Goal: Transaction & Acquisition: Purchase product/service

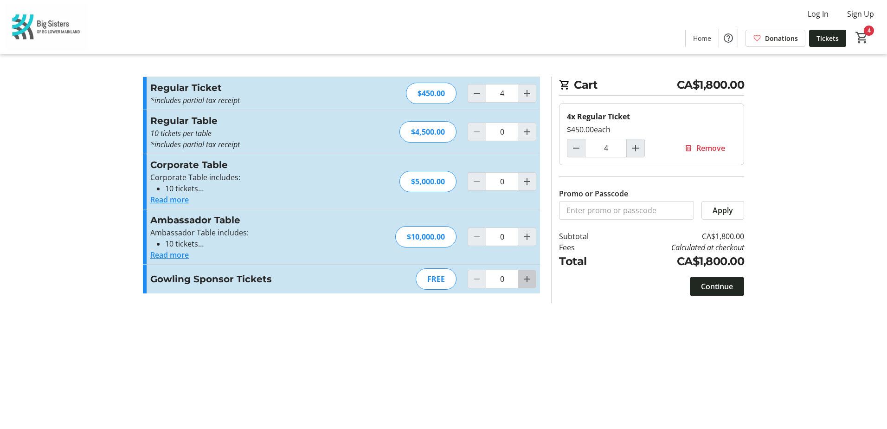
click at [530, 276] on mat-icon "Increment by one" at bounding box center [526, 278] width 11 height 11
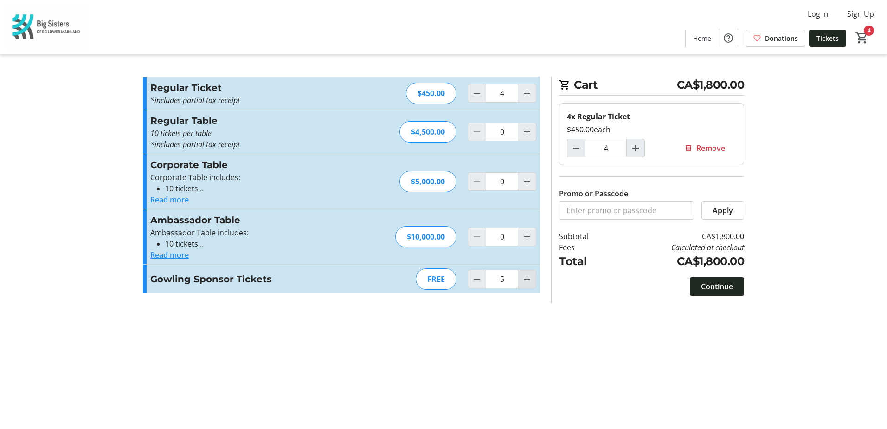
click at [530, 276] on mat-icon "Increment by one" at bounding box center [526, 278] width 11 height 11
type input "8"
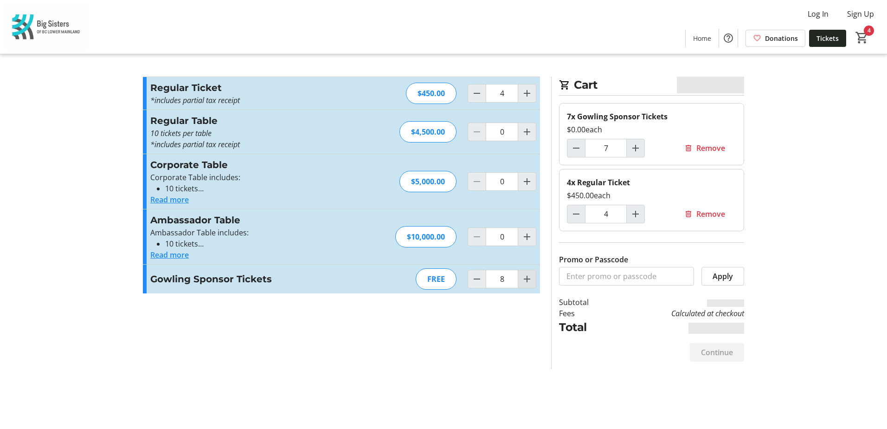
type input "8"
click at [530, 276] on mat-icon "Increment by one" at bounding box center [526, 278] width 11 height 11
type input "10"
type input "9"
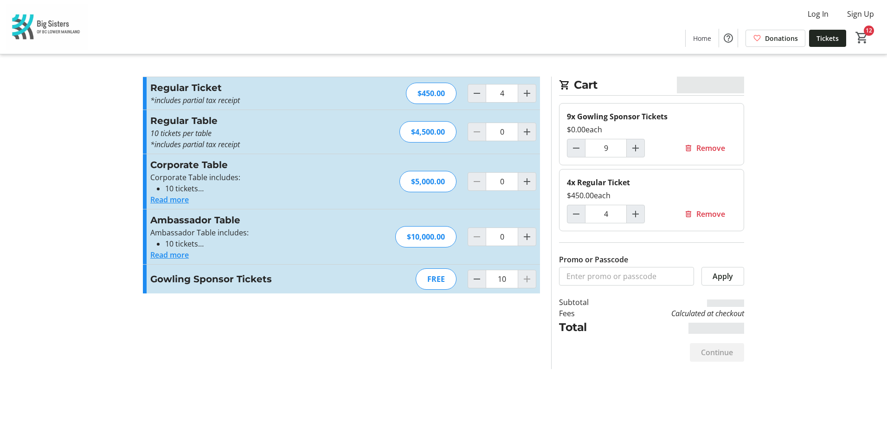
type input "10"
click at [577, 212] on mat-icon "Decrement by one" at bounding box center [576, 213] width 11 height 11
type input "2"
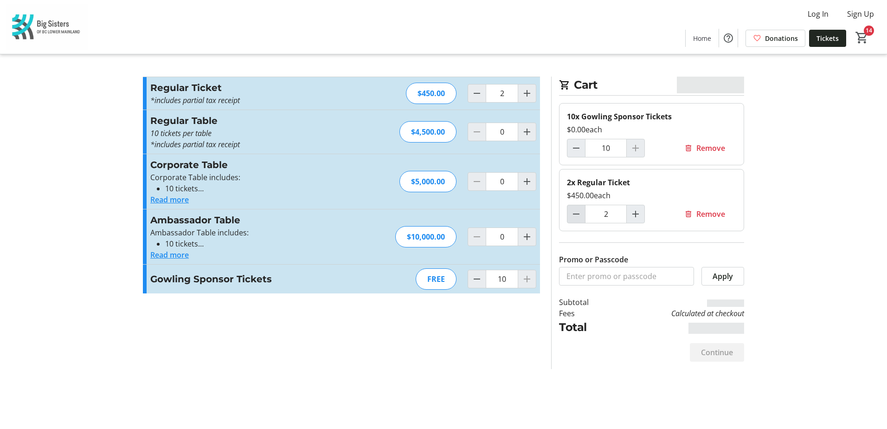
click at [577, 212] on mat-icon "Decrement by one" at bounding box center [576, 213] width 11 height 11
type input "0"
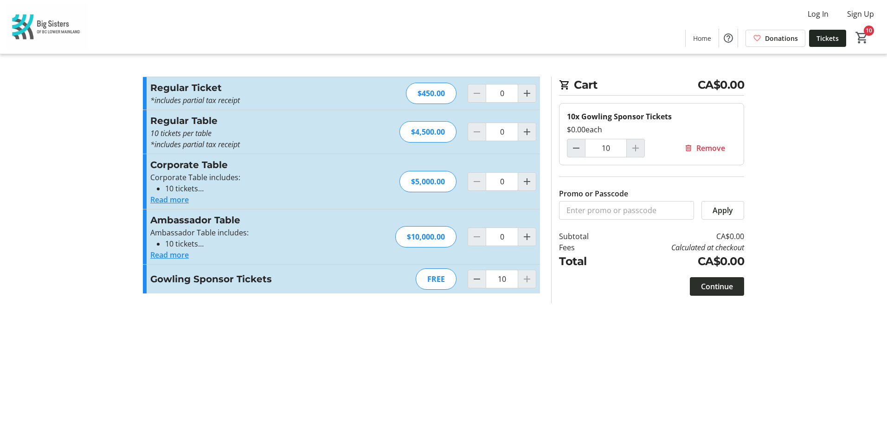
click at [719, 286] on span "Continue" at bounding box center [717, 286] width 32 height 11
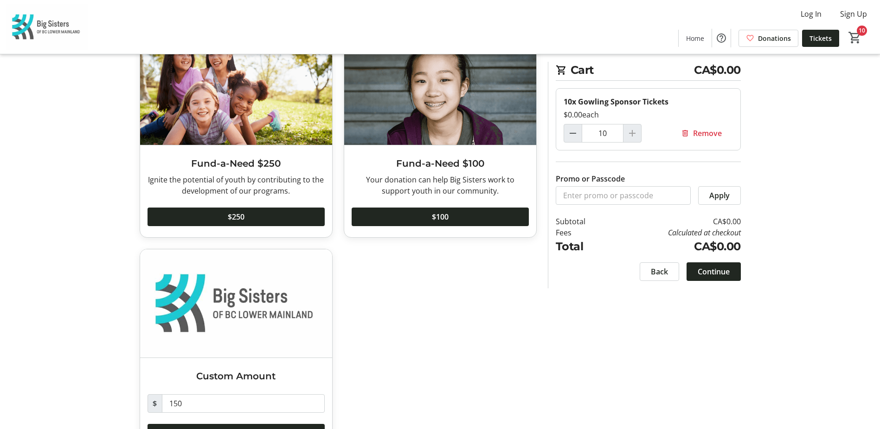
scroll to position [346, 0]
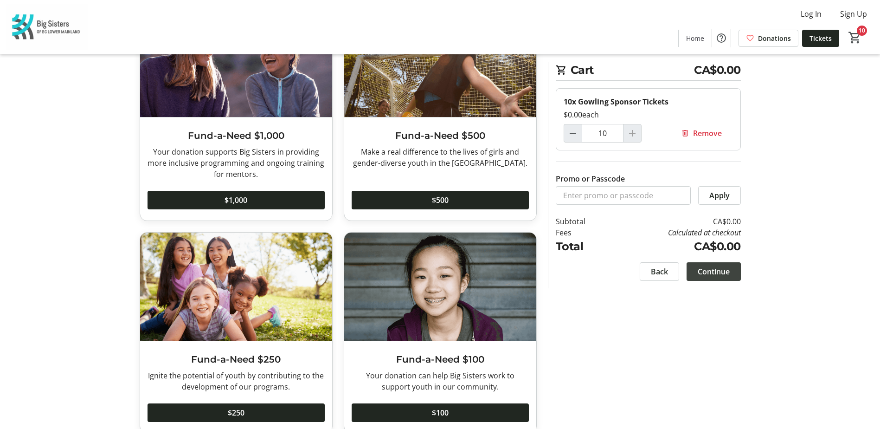
click at [716, 270] on span "Continue" at bounding box center [714, 271] width 32 height 11
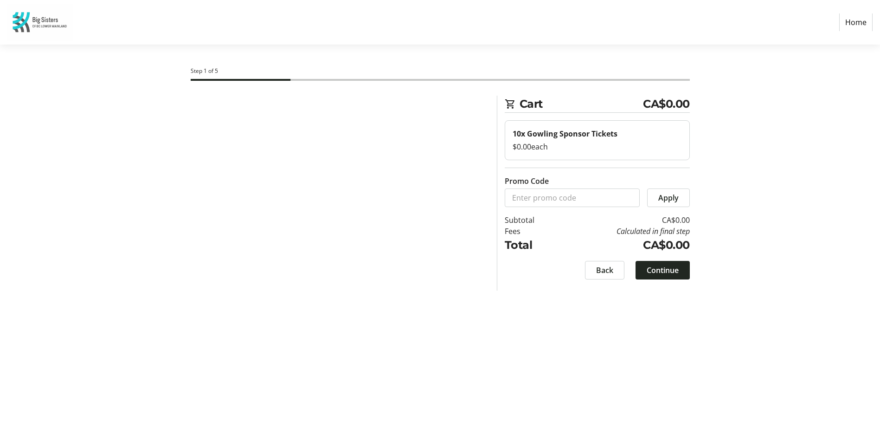
select select "CA"
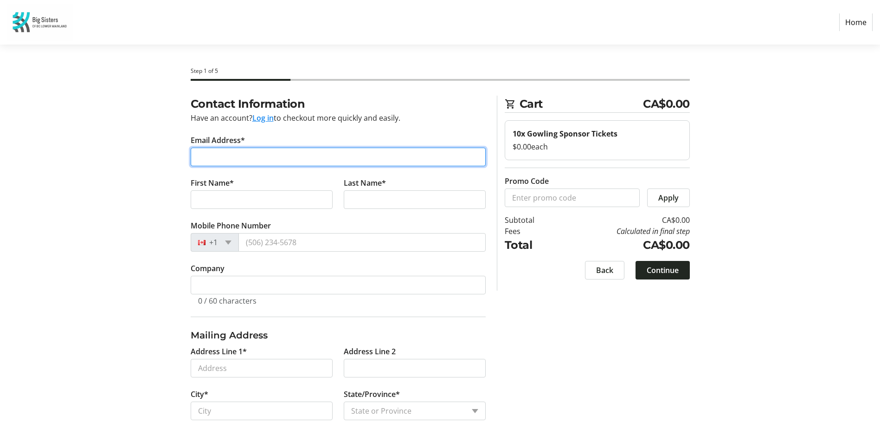
click at [219, 156] on input "Email Address*" at bounding box center [338, 157] width 295 height 19
type input "[PERSON_NAME][EMAIL_ADDRESS][DOMAIN_NAME]"
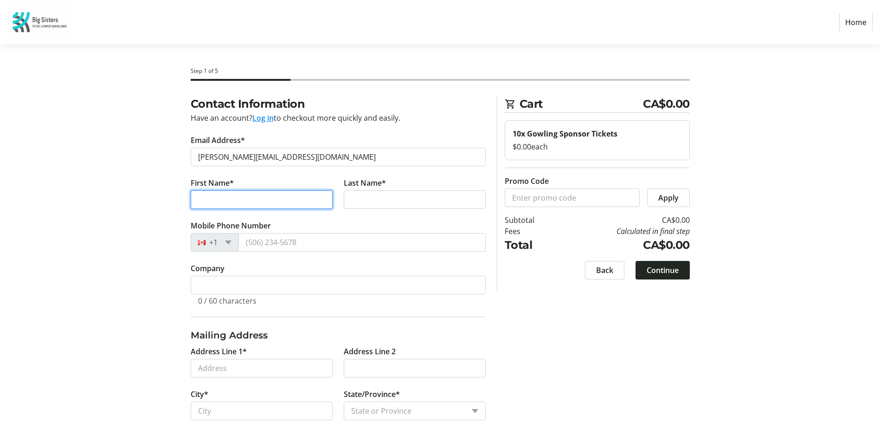
type input "Geeta"
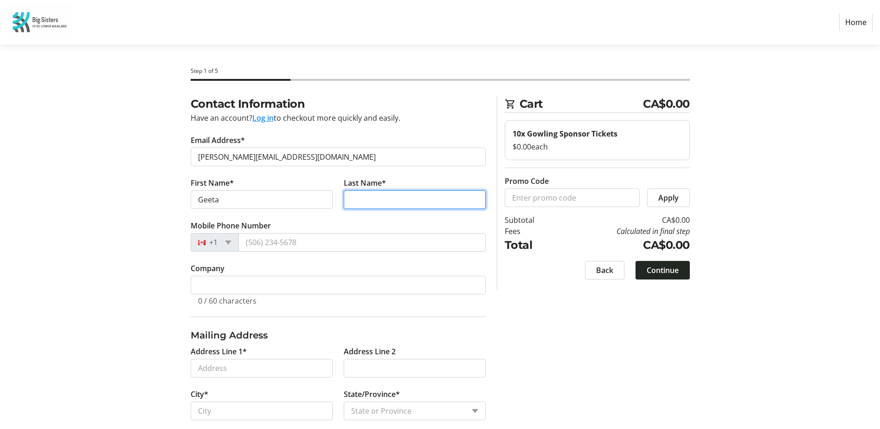
type input "Krishnan"
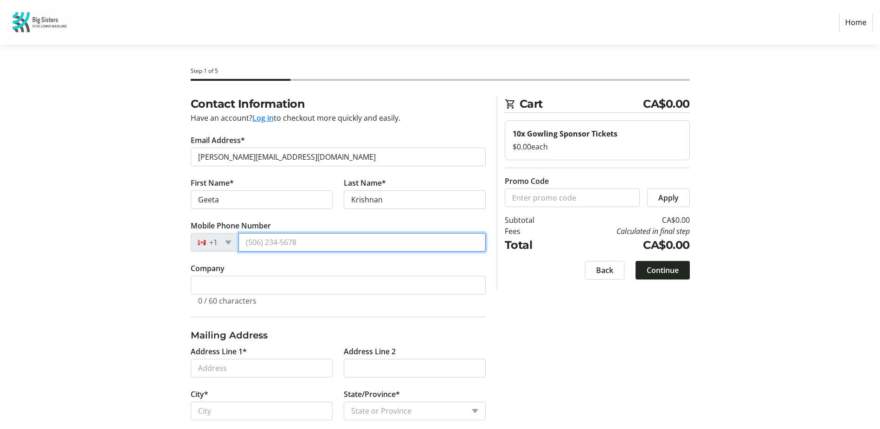
type input "[PHONE_NUMBER]"
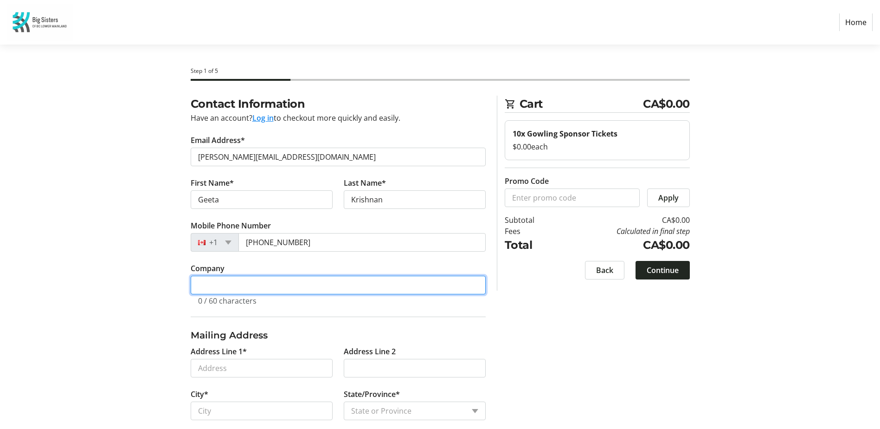
type input "Gowling WLG"
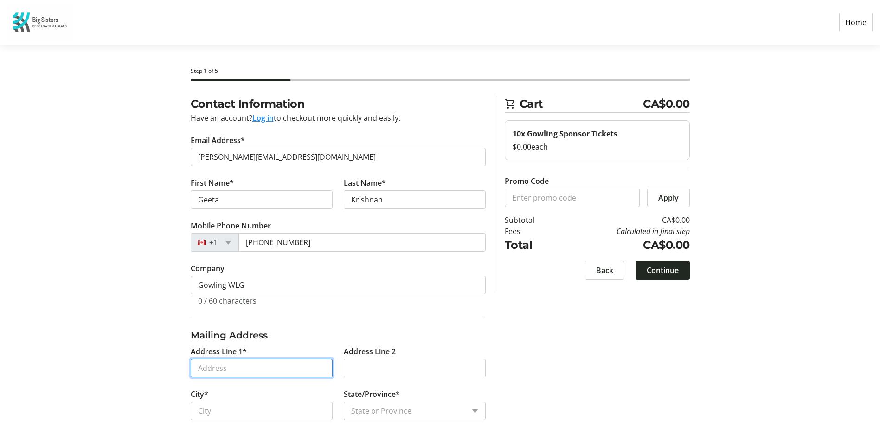
type input "[STREET_ADDRESS]"
type input "23rd Floor, Bentall 5"
type input "[GEOGRAPHIC_DATA]"
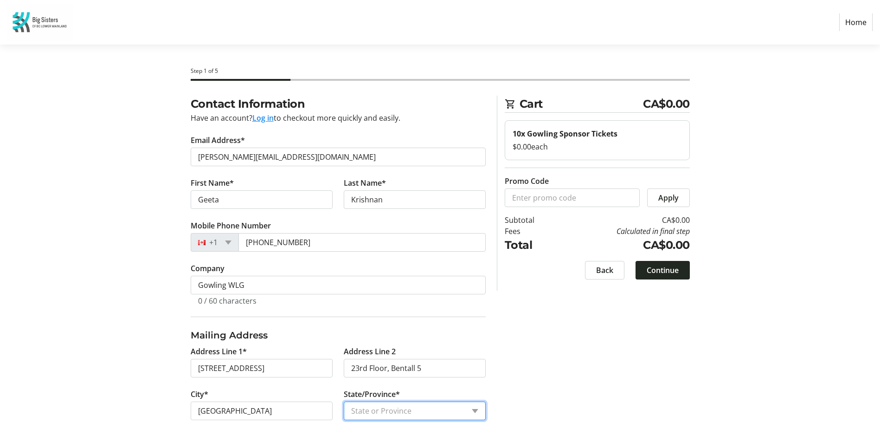
select select "BC"
type input "V7G 2H4"
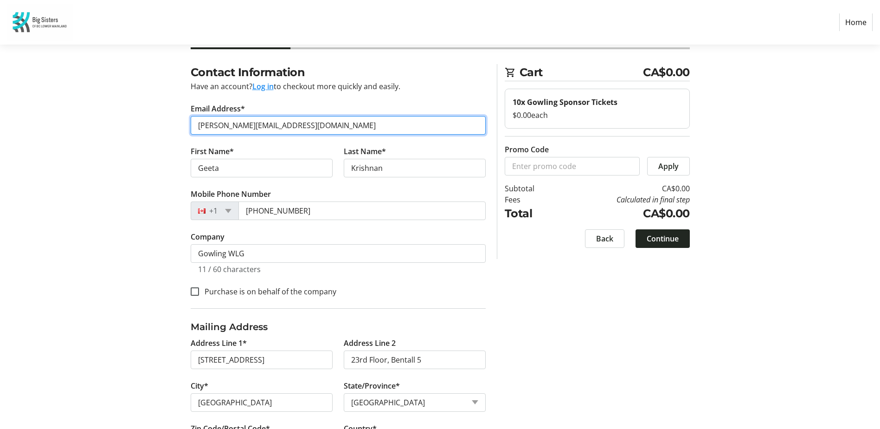
scroll to position [79, 0]
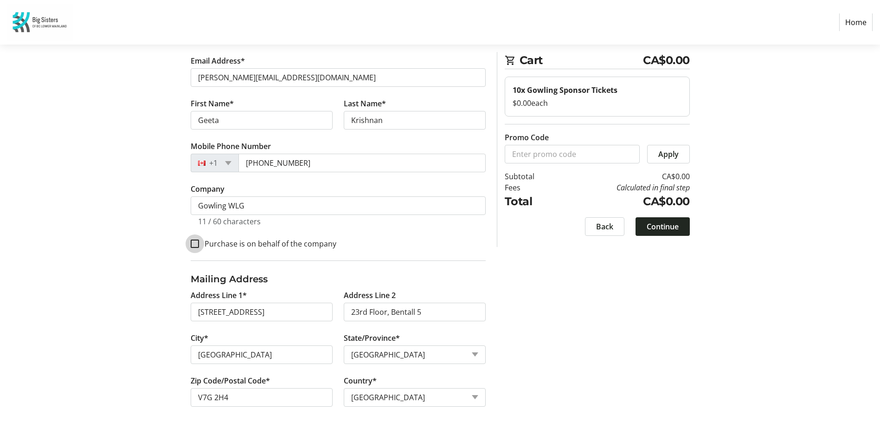
click at [193, 242] on input "Purchase is on behalf of the company" at bounding box center [195, 243] width 8 height 8
checkbox input "true"
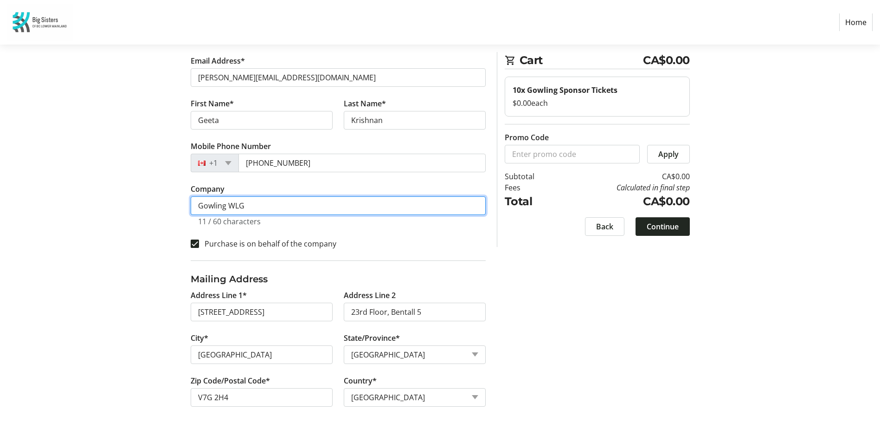
click at [268, 208] on input "Gowling WLG" at bounding box center [338, 205] width 295 height 19
type input "Gowling WLG ([GEOGRAPHIC_DATA]) LLP"
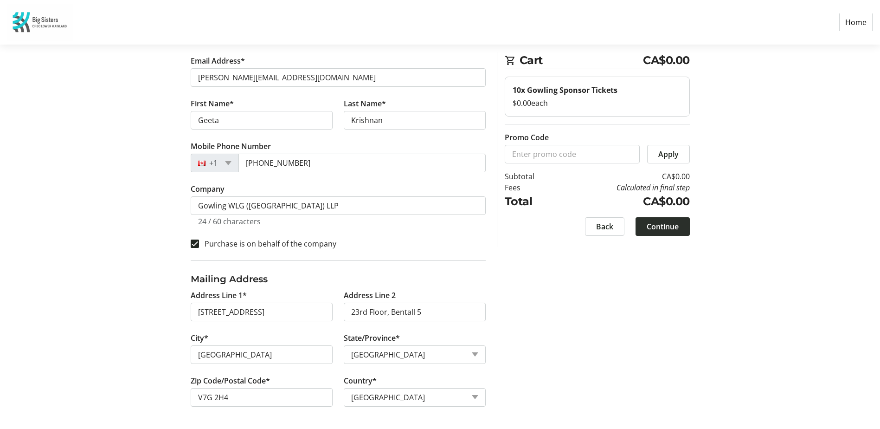
click at [674, 225] on span "Continue" at bounding box center [663, 226] width 32 height 11
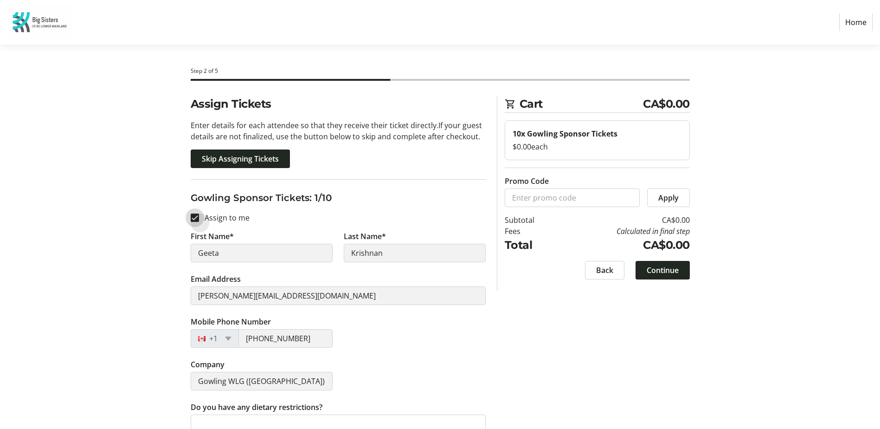
click at [195, 217] on input "Assign to me" at bounding box center [195, 217] width 8 height 8
checkbox input "false"
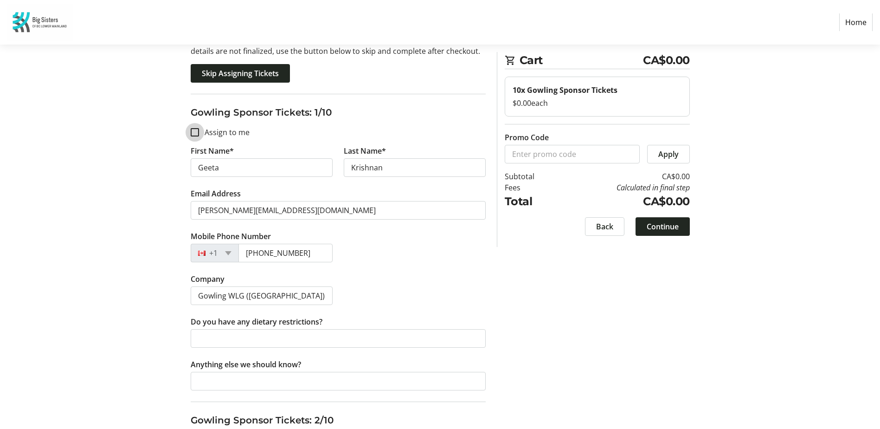
scroll to position [93, 0]
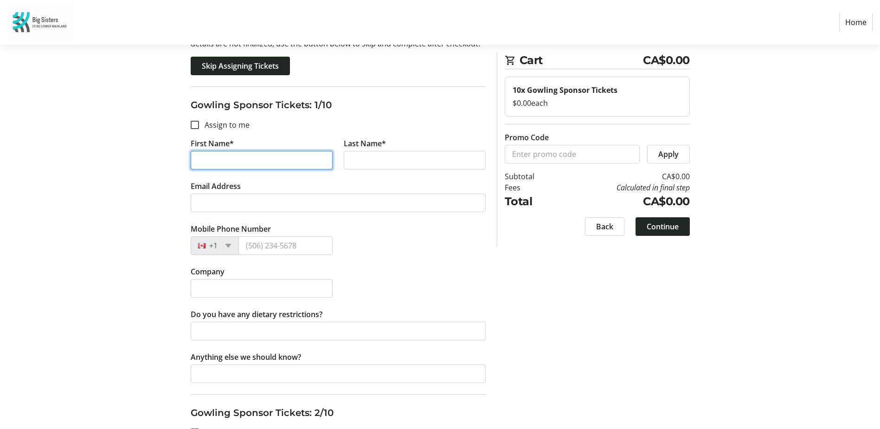
click at [223, 159] on input "First Name*" at bounding box center [262, 160] width 142 height 19
click at [217, 158] on input "First Name*" at bounding box center [262, 160] width 142 height 19
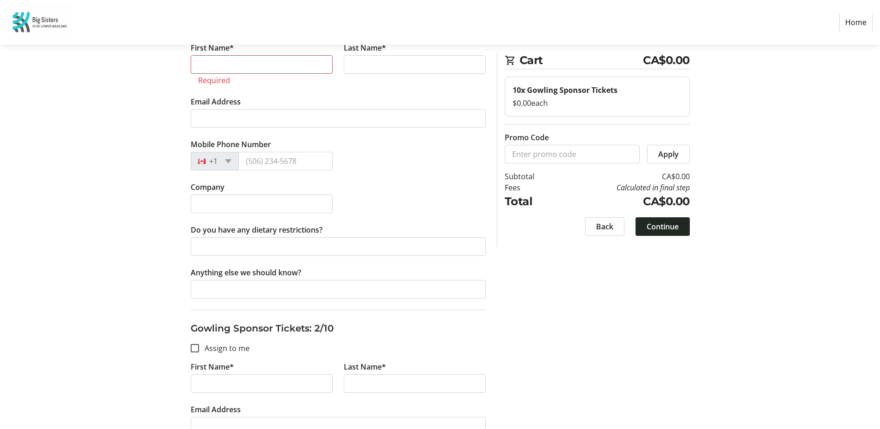
scroll to position [186, 0]
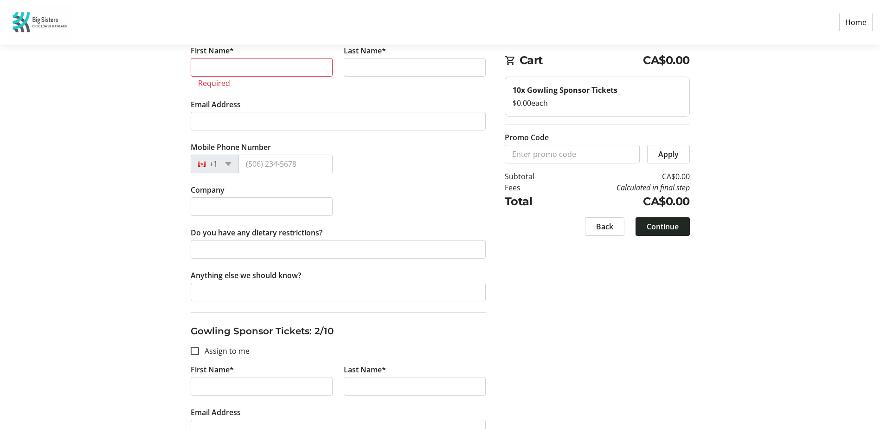
drag, startPoint x: 796, startPoint y: 298, endPoint x: 775, endPoint y: 277, distance: 30.2
click at [239, 65] on input "First Name*" at bounding box center [262, 67] width 142 height 19
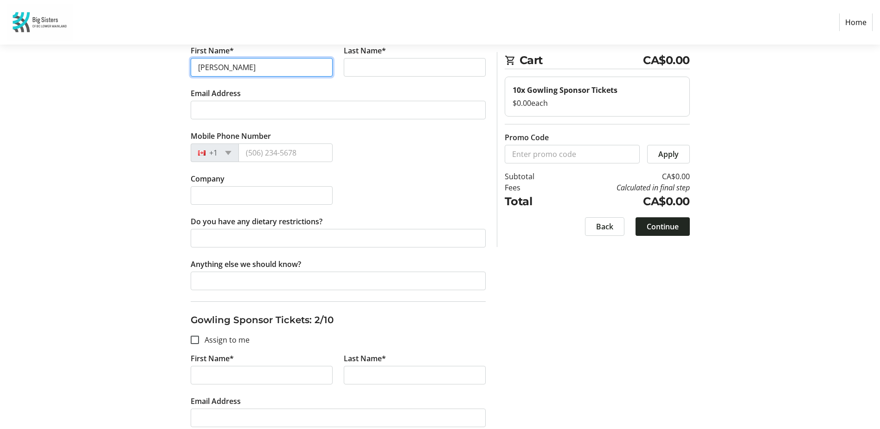
type input "[PERSON_NAME]"
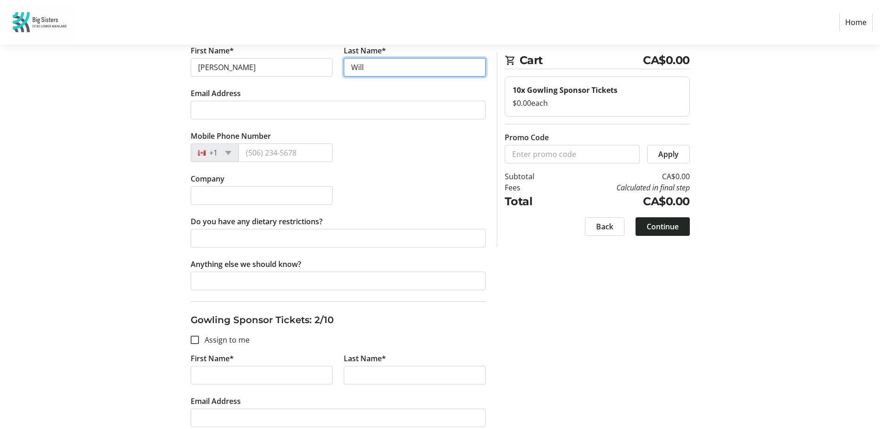
type input "[PERSON_NAME]"
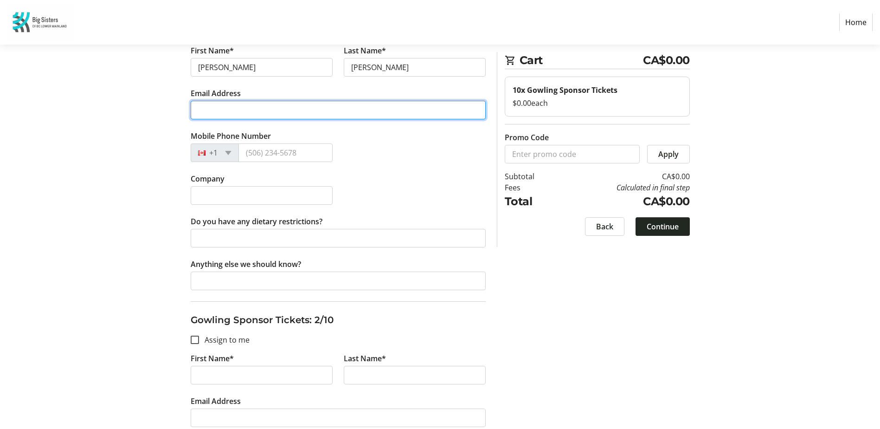
click at [237, 109] on input "Email Address" at bounding box center [338, 110] width 295 height 19
type input "[PERSON_NAME][EMAIL_ADDRESS][DOMAIN_NAME]"
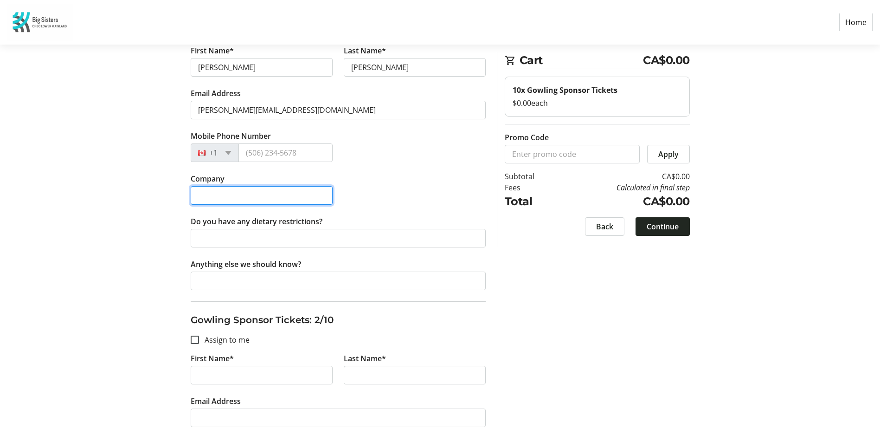
click at [225, 196] on input "Company" at bounding box center [262, 195] width 142 height 19
type input "[PERSON_NAME] Mining"
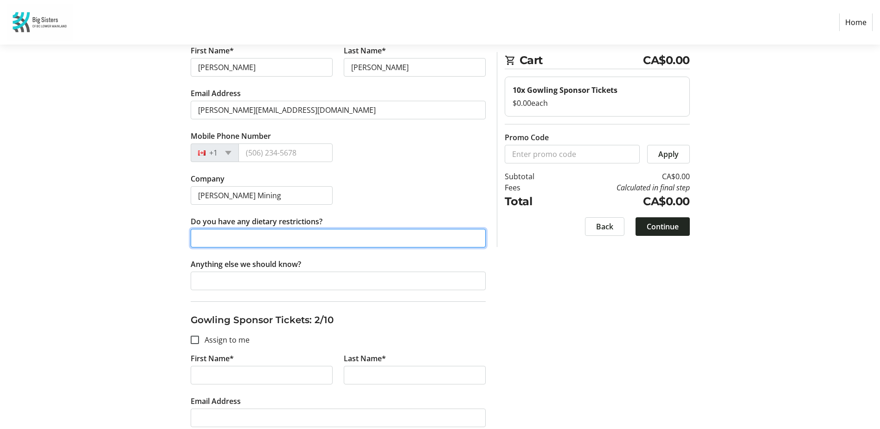
click at [269, 242] on input "Do you have any dietary restrictions?" at bounding box center [338, 238] width 295 height 19
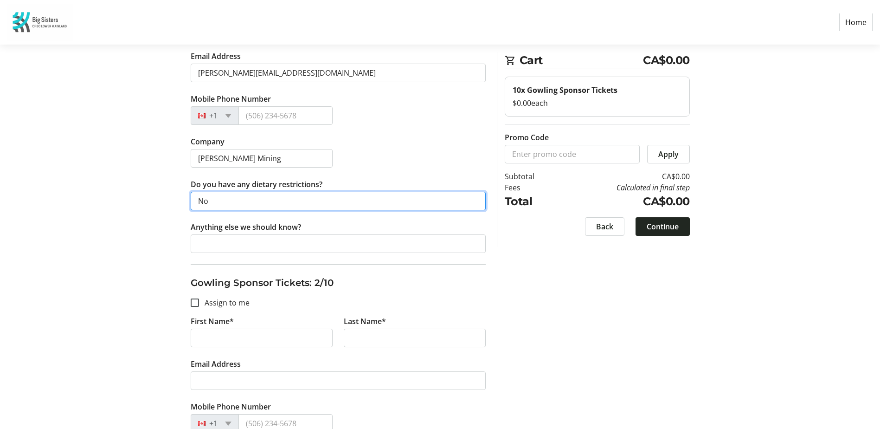
scroll to position [278, 0]
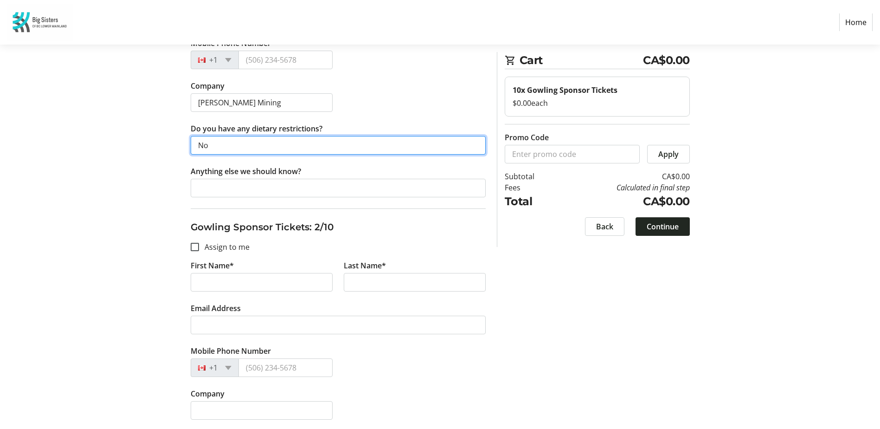
type input "No"
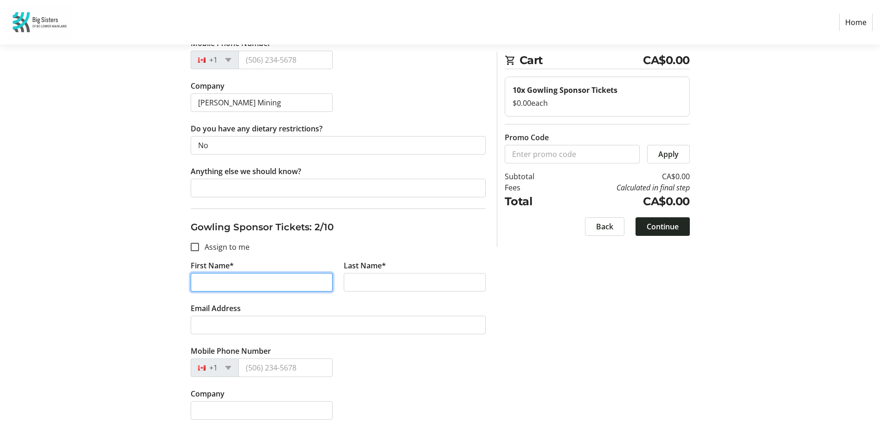
click at [258, 281] on input "First Name*" at bounding box center [262, 282] width 142 height 19
type input "[PERSON_NAME]"
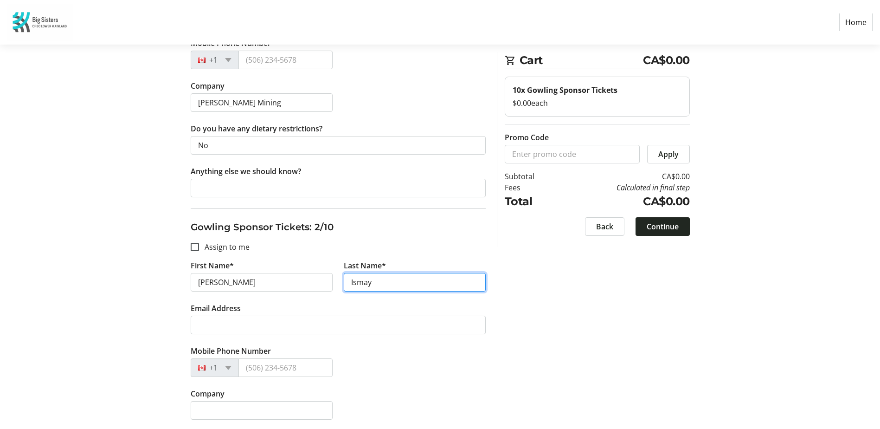
type input "Ismay"
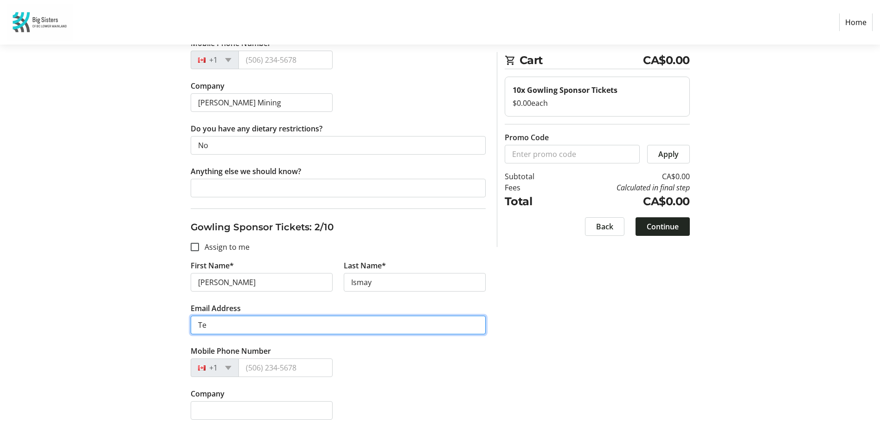
type input "T"
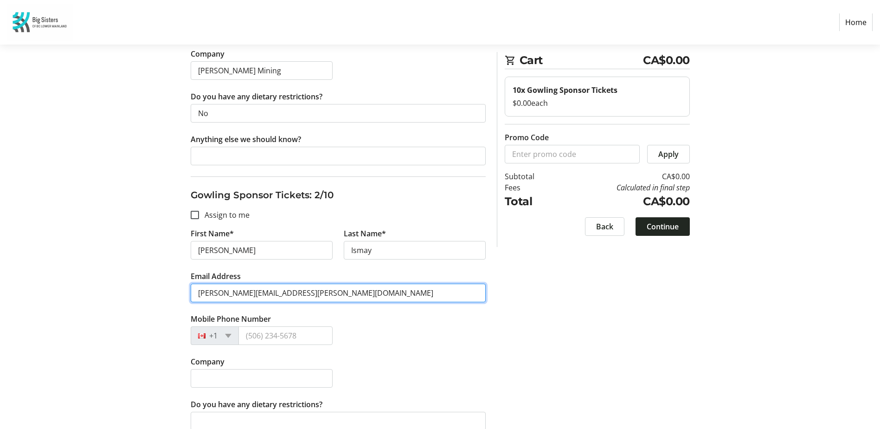
scroll to position [325, 0]
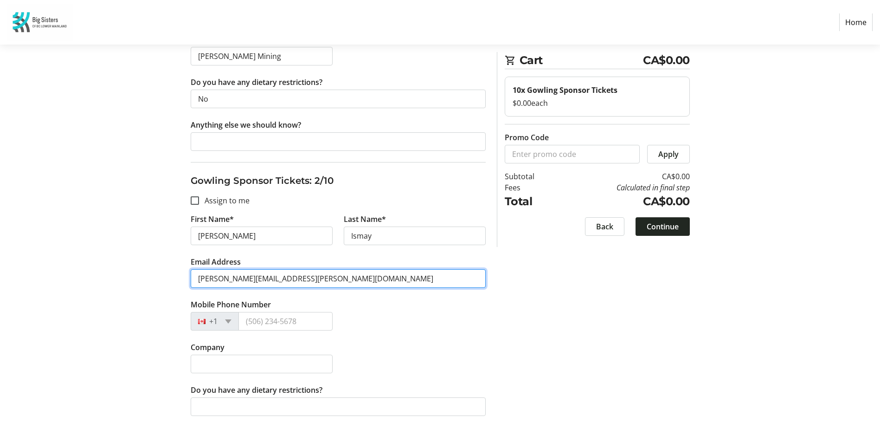
type input "[PERSON_NAME][EMAIL_ADDRESS][PERSON_NAME][DOMAIN_NAME]"
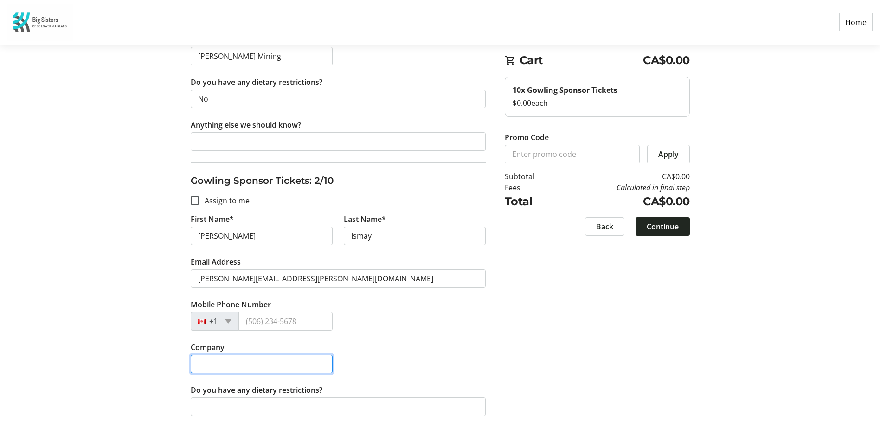
click at [270, 367] on input "Company" at bounding box center [262, 363] width 142 height 19
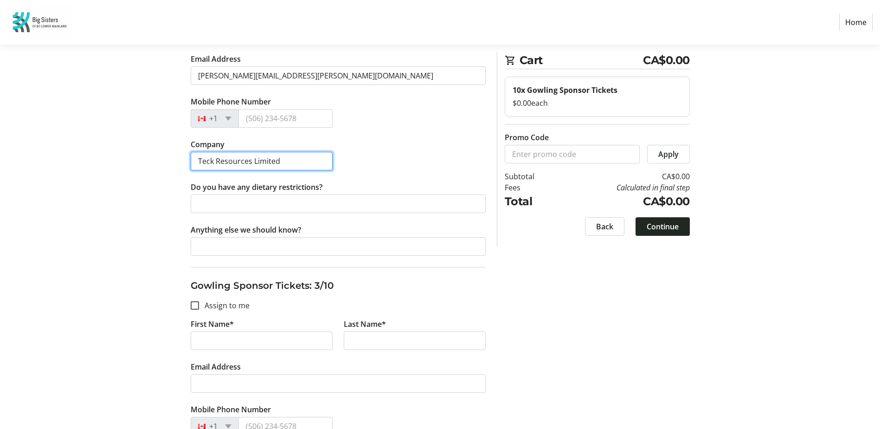
scroll to position [557, 0]
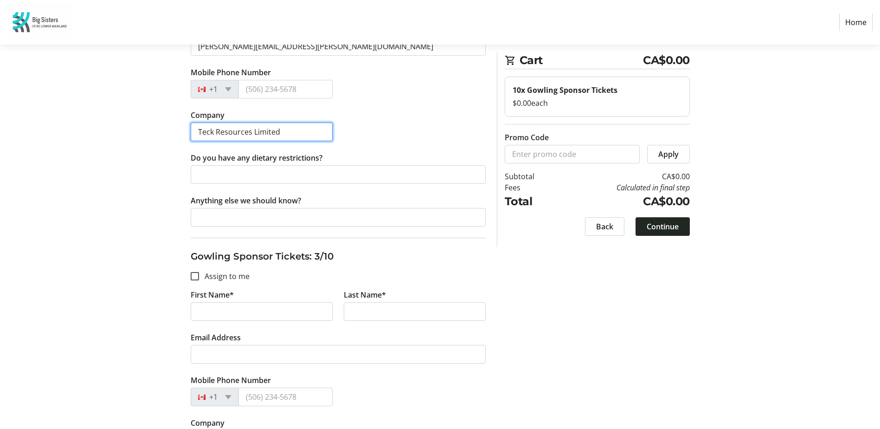
type input "Teck Resources Limited"
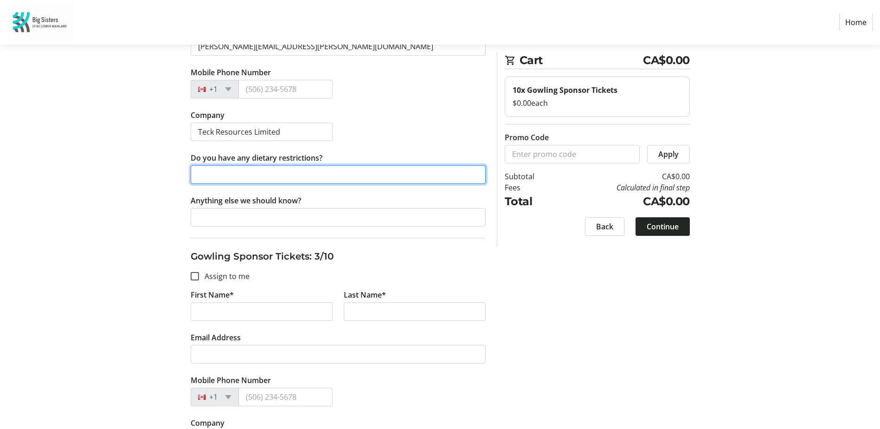
click at [233, 167] on input "Do you have any dietary restrictions?" at bounding box center [338, 174] width 295 height 19
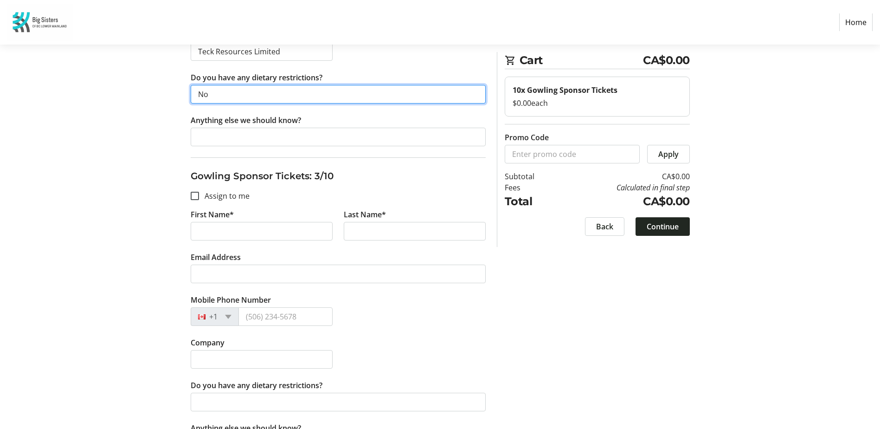
scroll to position [649, 0]
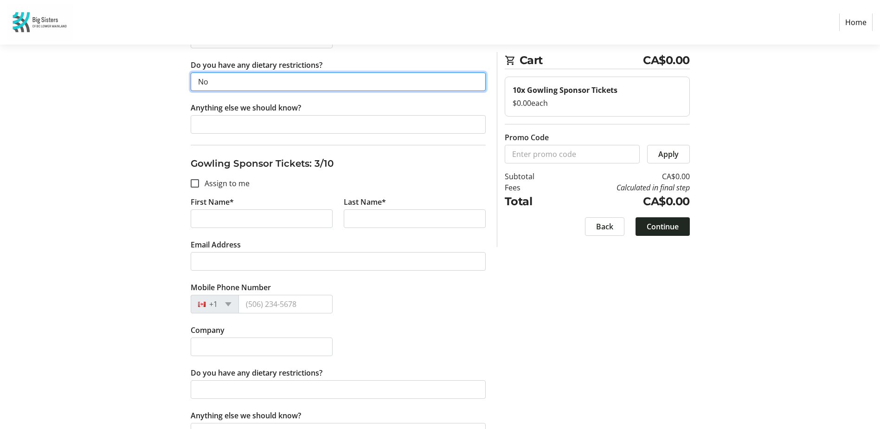
type input "No"
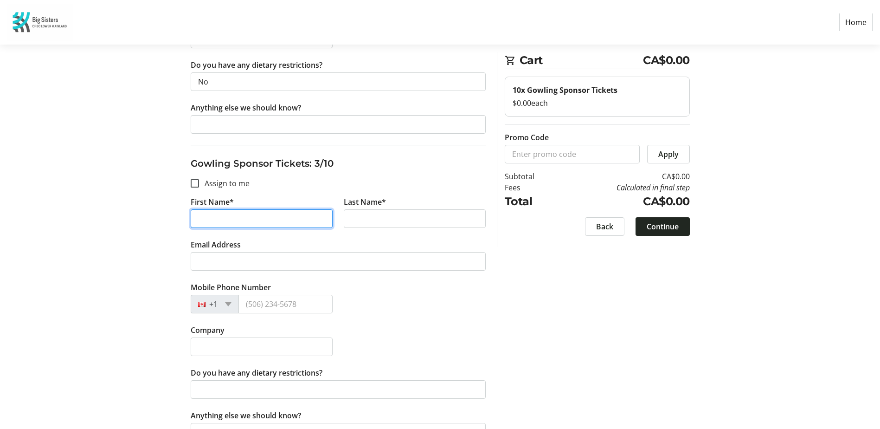
drag, startPoint x: 215, startPoint y: 217, endPoint x: 210, endPoint y: 217, distance: 5.1
click at [215, 217] on input "First Name*" at bounding box center [262, 218] width 142 height 19
type input "[PERSON_NAME]"
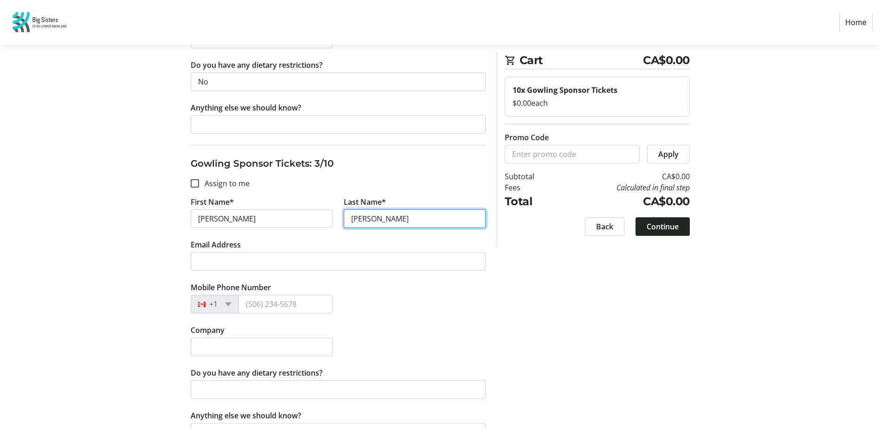
type input "[PERSON_NAME]"
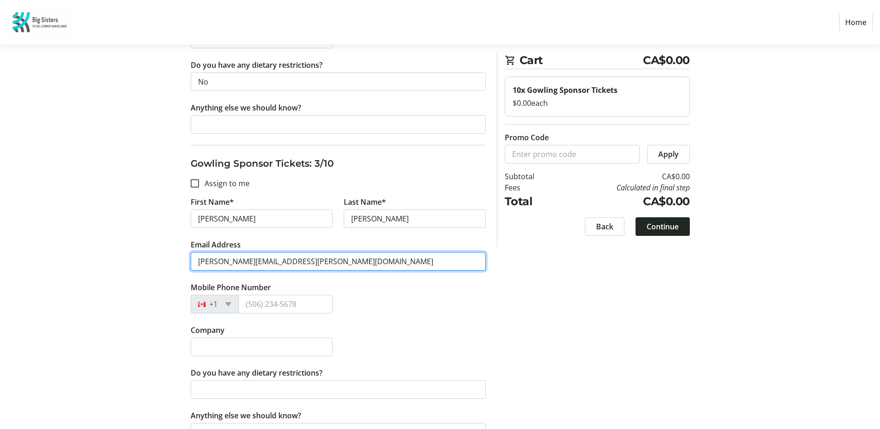
type input "[PERSON_NAME][EMAIL_ADDRESS][PERSON_NAME][DOMAIN_NAME]"
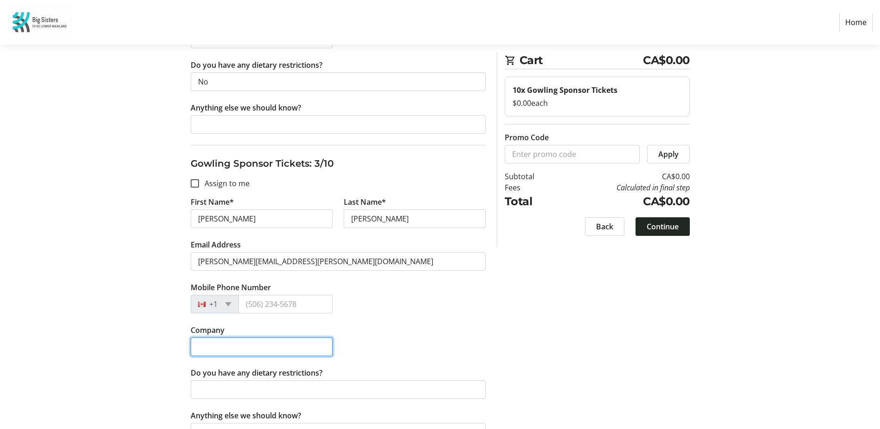
click at [218, 349] on input "Company" at bounding box center [262, 346] width 142 height 19
type input "Gowling WLG ([GEOGRAPHIC_DATA]) LLP"
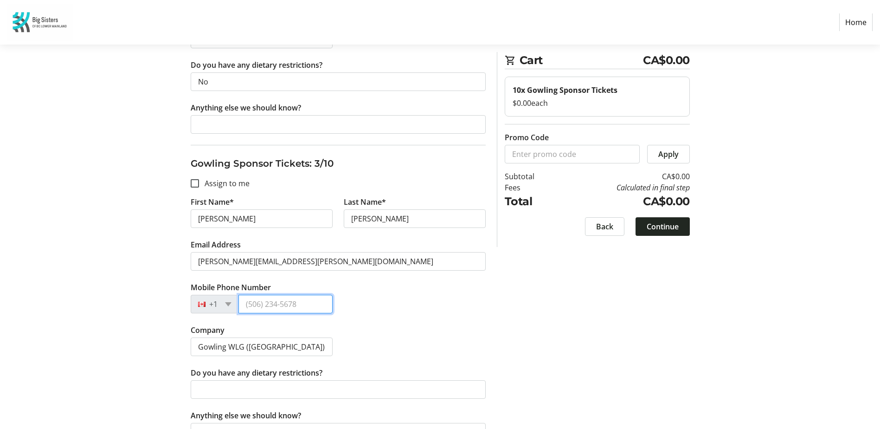
type input "[PHONE_NUMBER]"
drag, startPoint x: 305, startPoint y: 304, endPoint x: 208, endPoint y: 295, distance: 96.8
click at [208, 295] on div "[PHONE_NUMBER]" at bounding box center [262, 304] width 142 height 19
drag, startPoint x: 315, startPoint y: 347, endPoint x: 385, endPoint y: 343, distance: 70.1
click at [315, 347] on input "Gowling WLG ([GEOGRAPHIC_DATA]) LLP" at bounding box center [262, 346] width 142 height 19
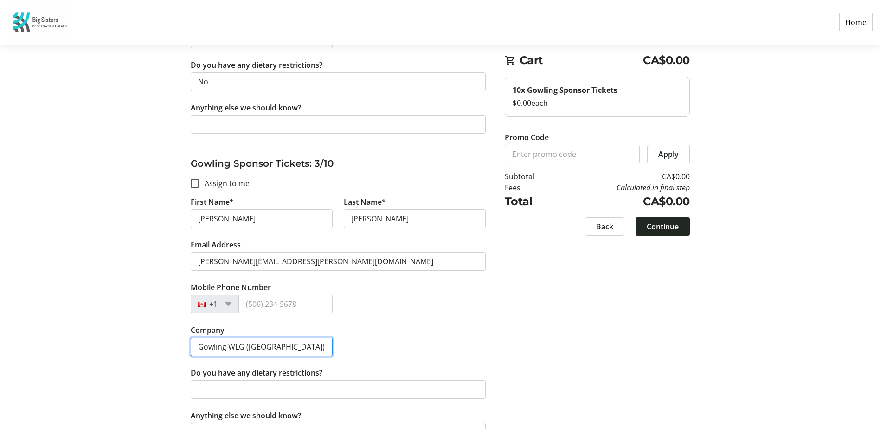
click at [306, 350] on input "Gowling WLG ([GEOGRAPHIC_DATA]) LLP" at bounding box center [262, 346] width 142 height 19
click at [428, 346] on div "Company Gowling WLG ([GEOGRAPHIC_DATA]) LLP" at bounding box center [338, 345] width 306 height 43
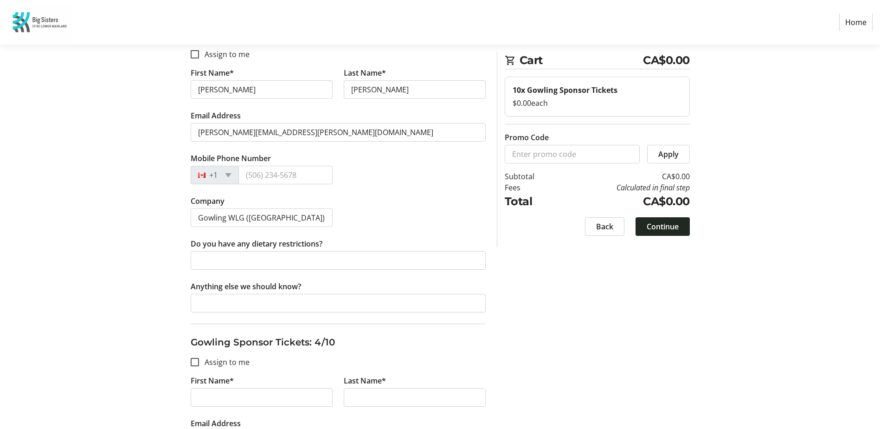
scroll to position [789, 0]
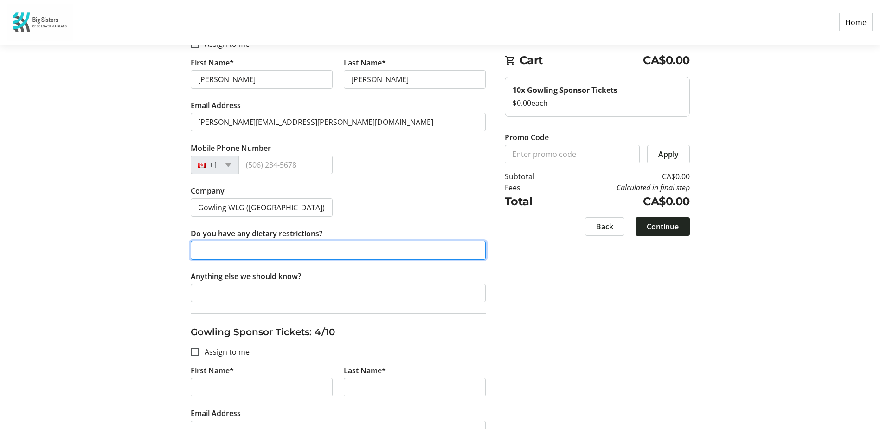
click at [226, 245] on input "Do you have any dietary restrictions?" at bounding box center [338, 250] width 295 height 19
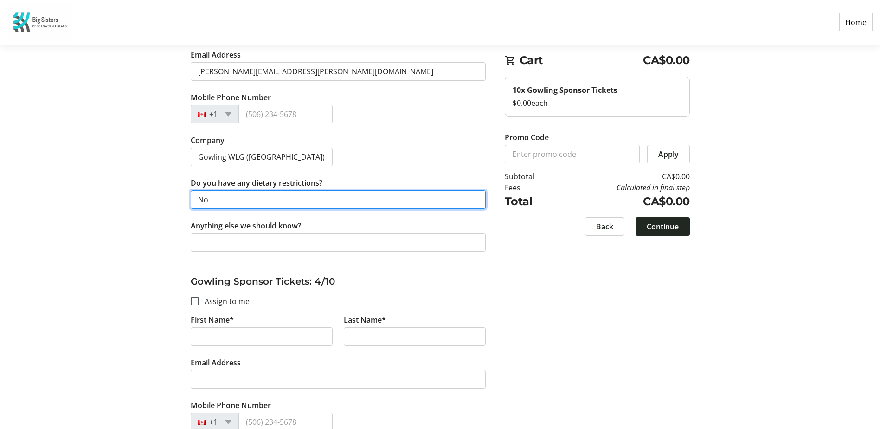
scroll to position [928, 0]
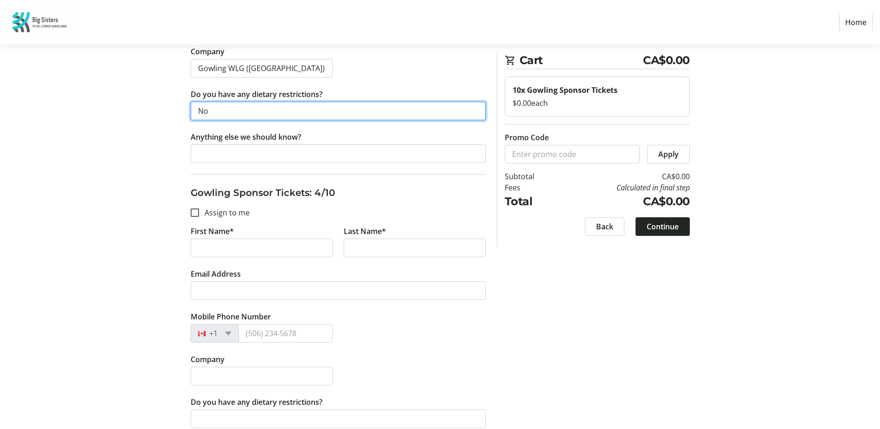
type input "No"
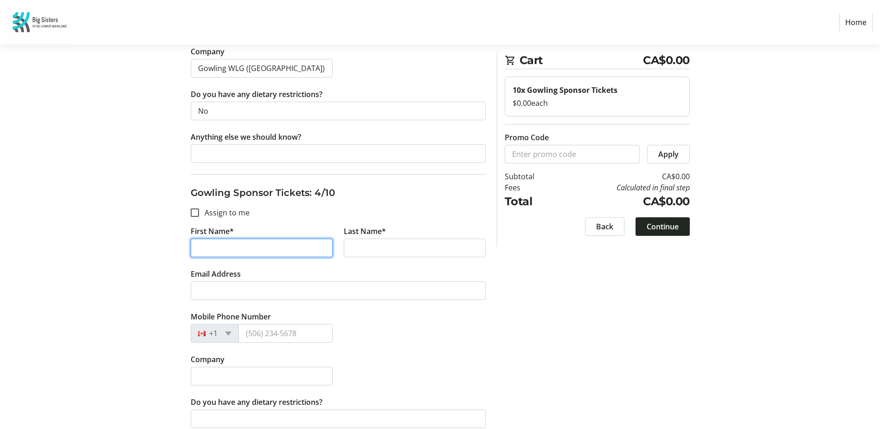
click at [245, 249] on input "First Name*" at bounding box center [262, 247] width 142 height 19
type input "[PERSON_NAME]"
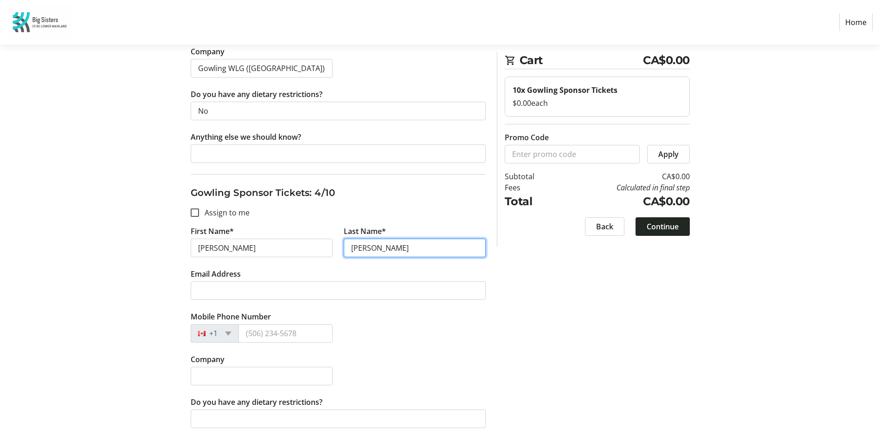
type input "[PERSON_NAME]"
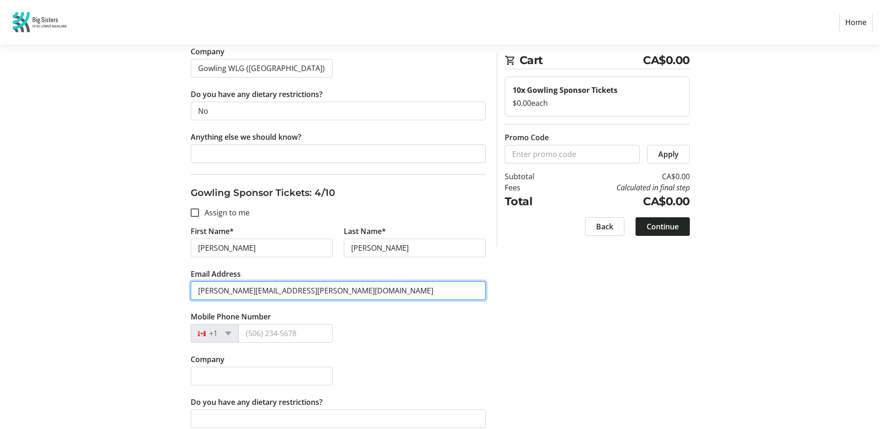
type input "[PERSON_NAME][EMAIL_ADDRESS][PERSON_NAME][DOMAIN_NAME]"
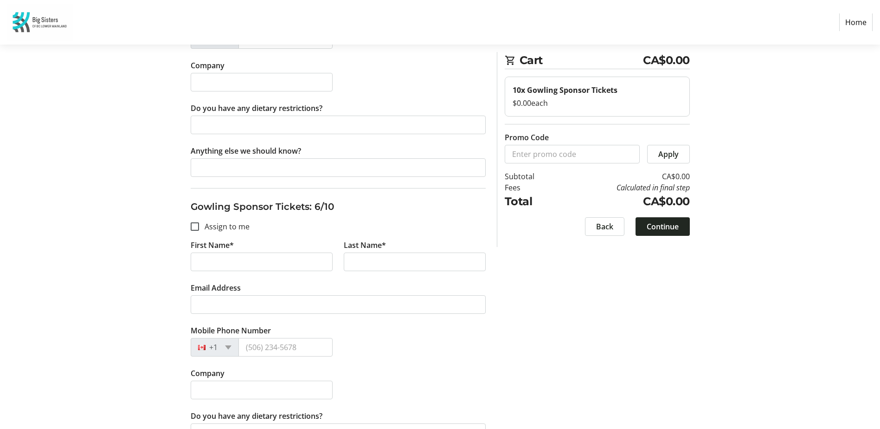
scroll to position [1577, 0]
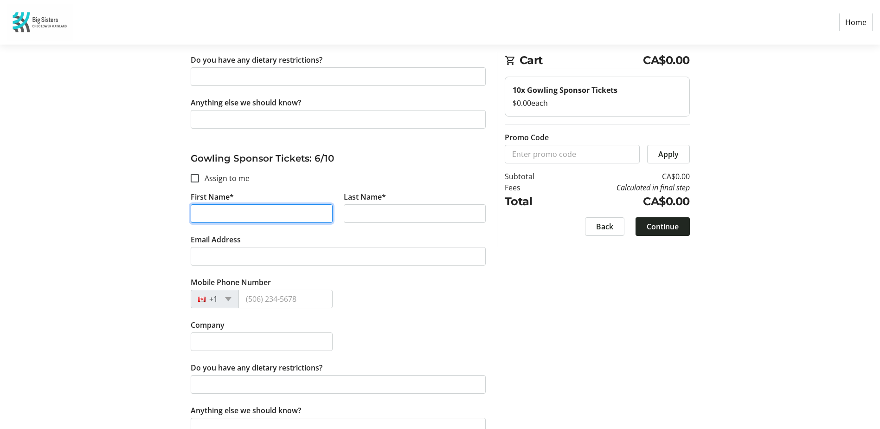
click at [231, 212] on input "First Name*" at bounding box center [262, 213] width 142 height 19
type input "Charmane"
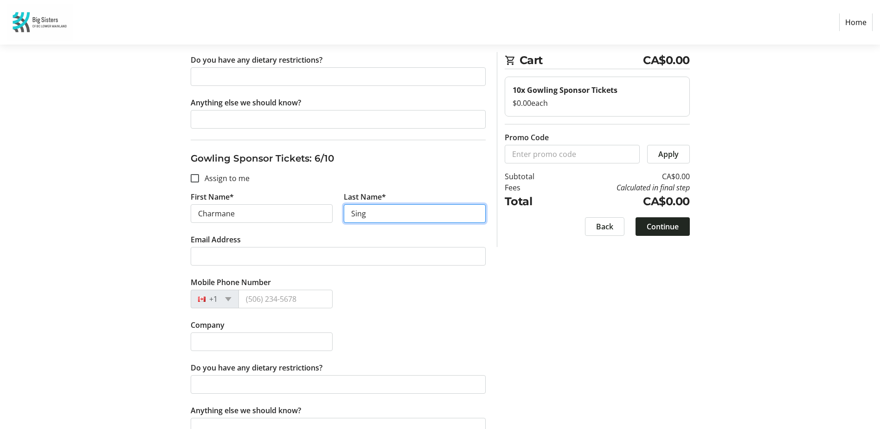
type input "Sing"
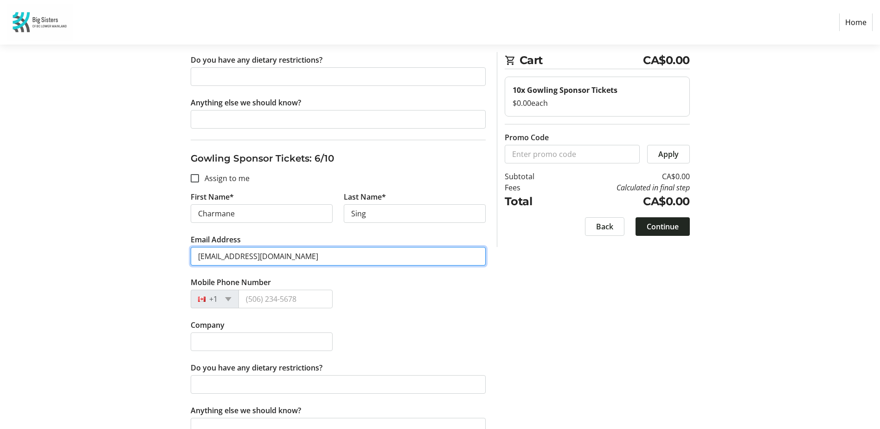
type input "[EMAIL_ADDRESS][DOMAIN_NAME]"
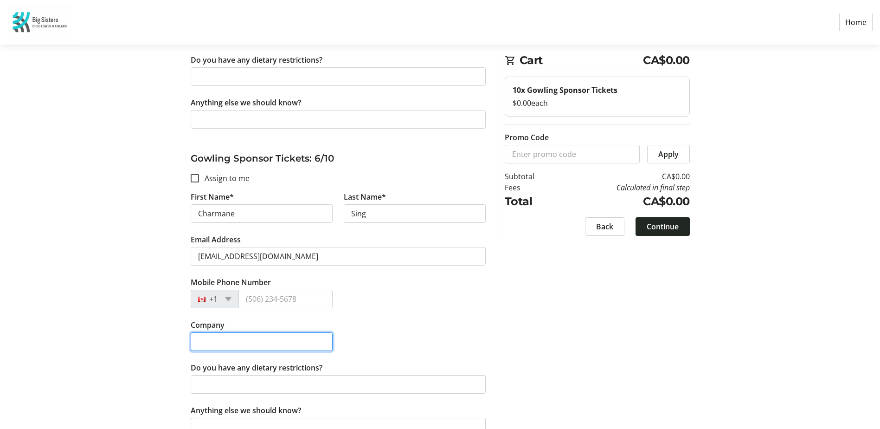
click at [242, 339] on input "Company" at bounding box center [262, 341] width 142 height 19
type input "Capstone Copper Corp"
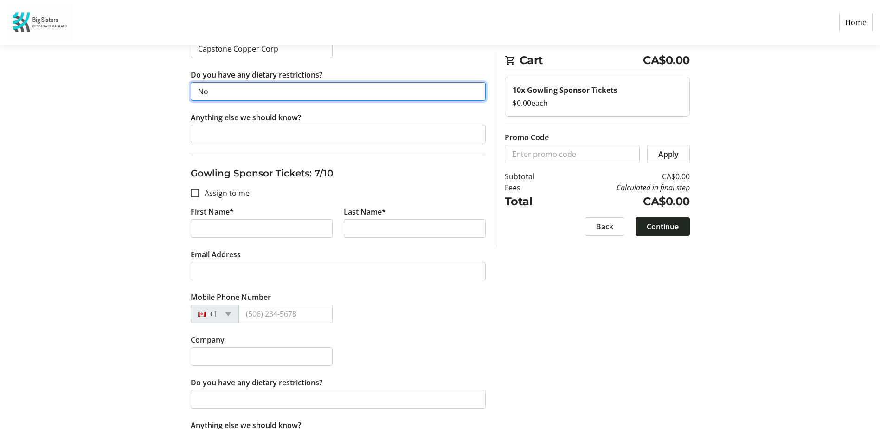
scroll to position [1902, 0]
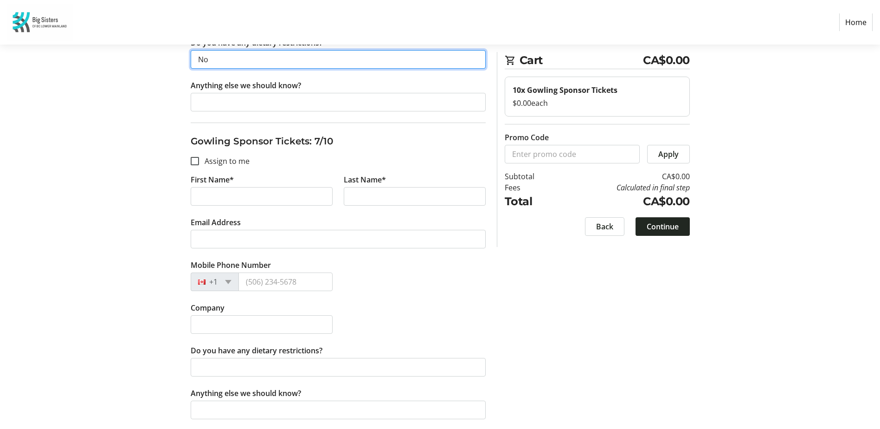
type input "No"
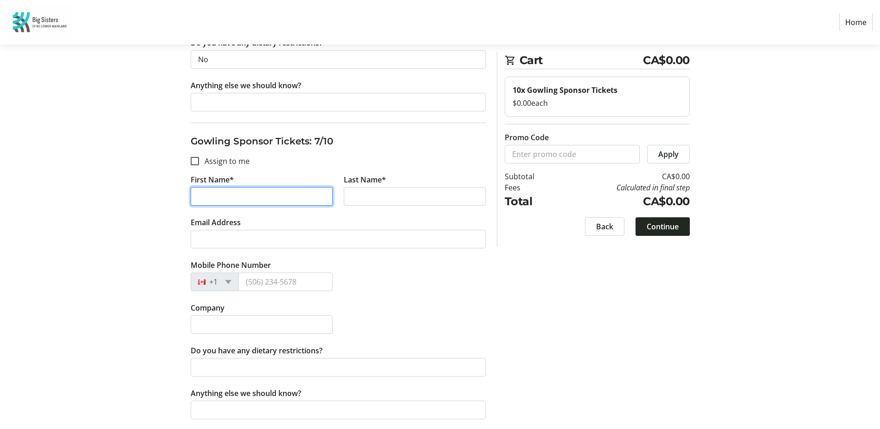
click at [249, 192] on input "First Name*" at bounding box center [262, 196] width 142 height 19
type input "[PERSON_NAME]"
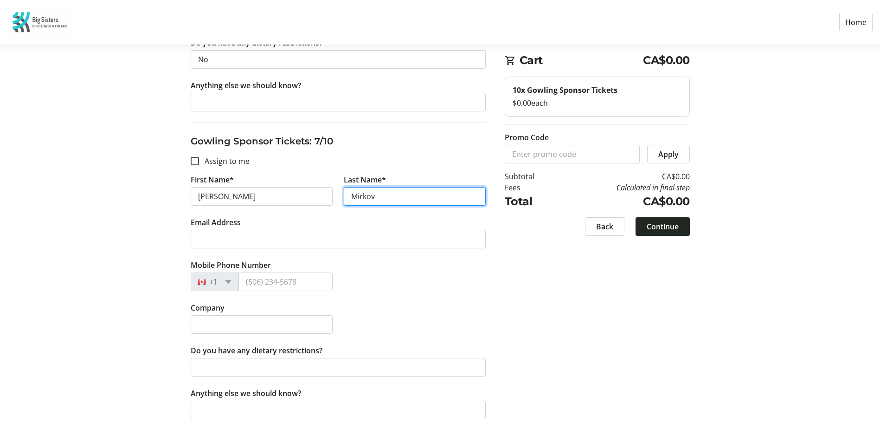
type input "Mirkov"
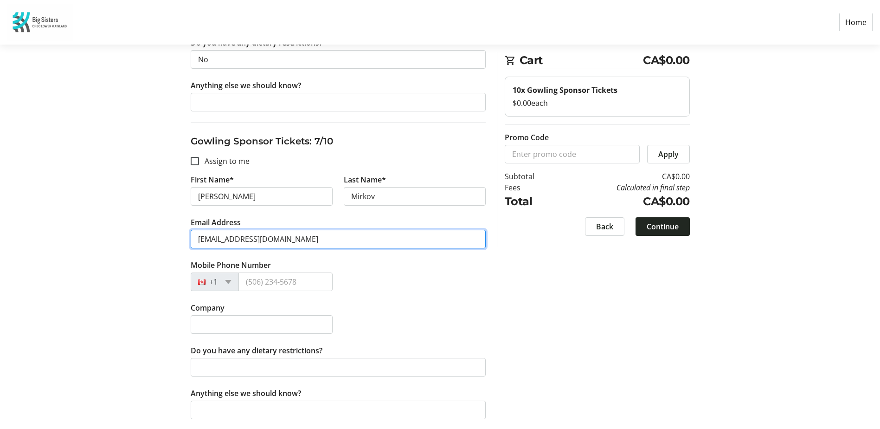
type input "[EMAIL_ADDRESS][DOMAIN_NAME]"
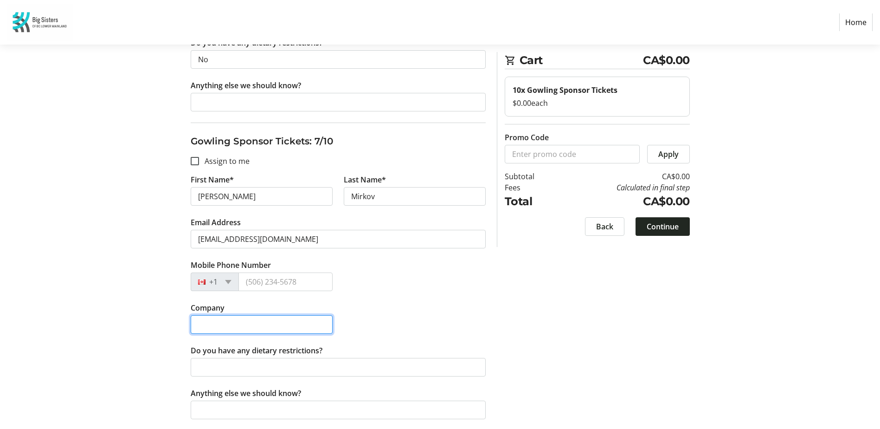
click at [239, 323] on input "Company" at bounding box center [262, 324] width 142 height 19
type input "Capstone Copper Corp."
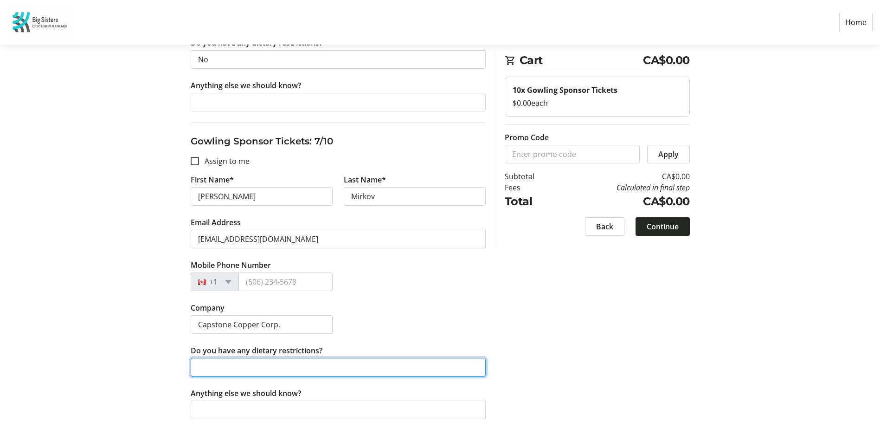
click at [222, 364] on input "Do you have any dietary restrictions?" at bounding box center [338, 367] width 295 height 19
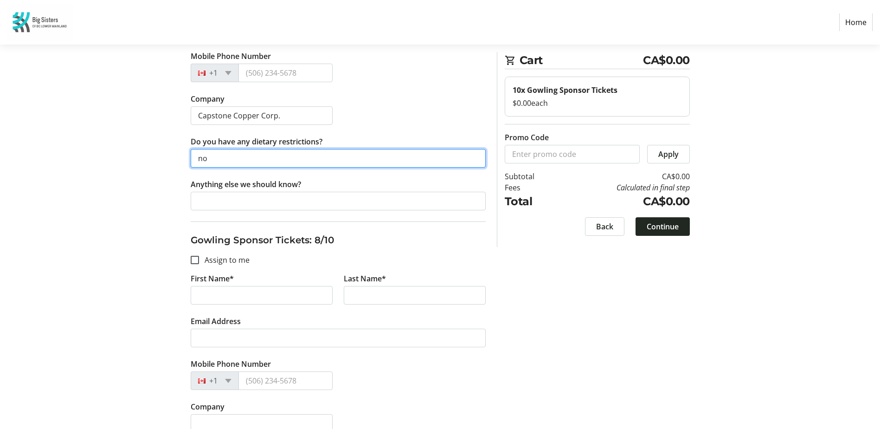
scroll to position [2180, 0]
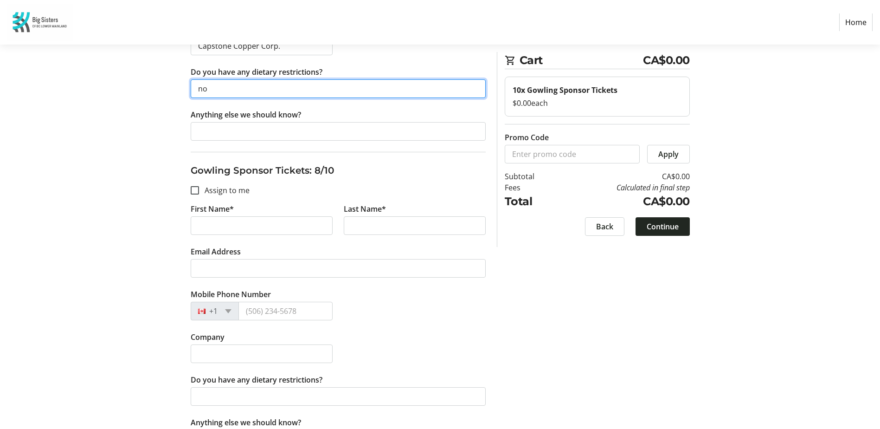
type input "no"
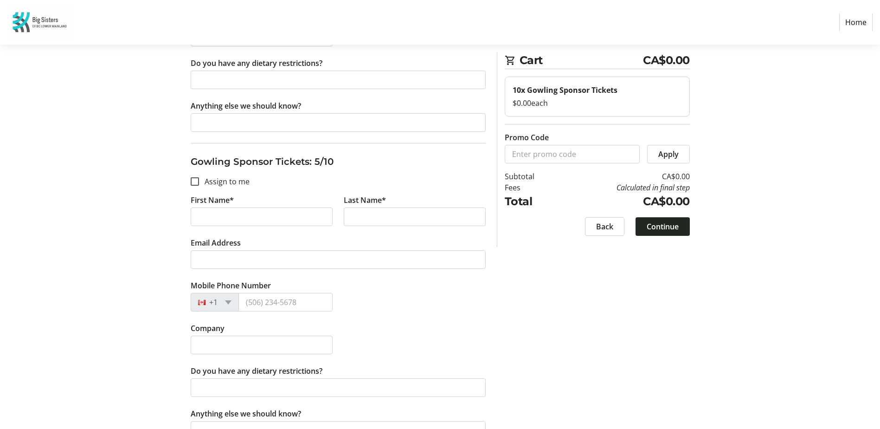
scroll to position [1299, 0]
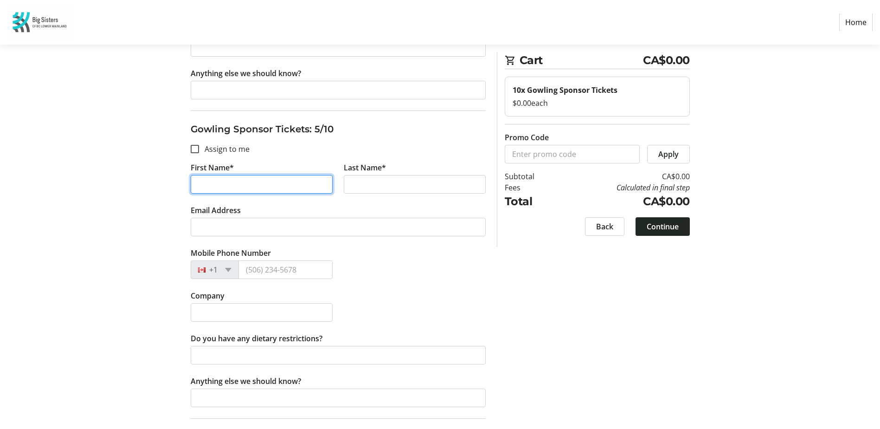
click at [241, 184] on input "First Name*" at bounding box center [262, 184] width 142 height 19
click at [86, 182] on section "Step 2 of 5 Cart CA$0.00 10x Gowling Sponsor Tickets $0.00 each Promo Code Appl…" at bounding box center [440, 351] width 880 height 3210
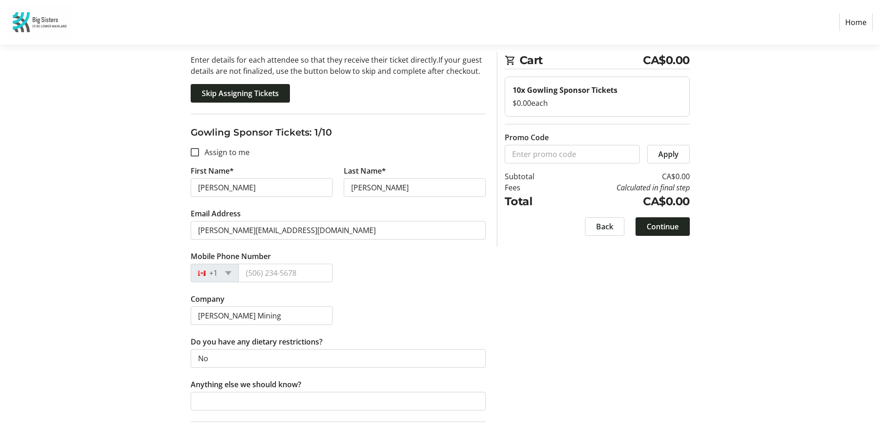
scroll to position [93, 0]
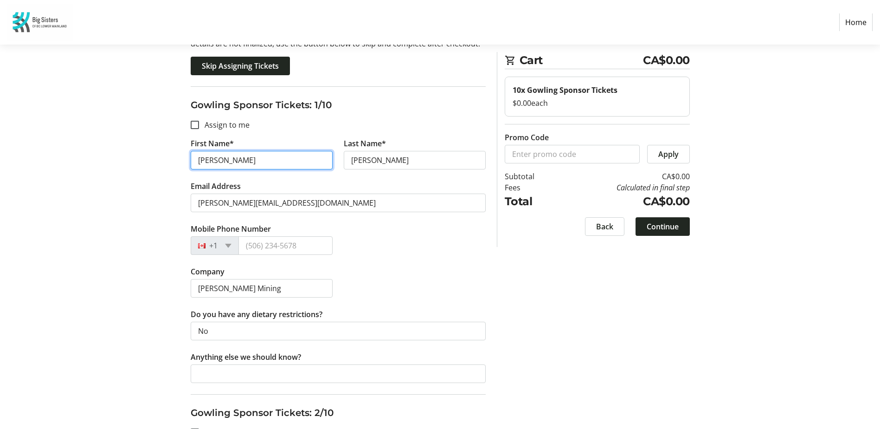
click at [236, 159] on input "[PERSON_NAME]" at bounding box center [262, 160] width 142 height 19
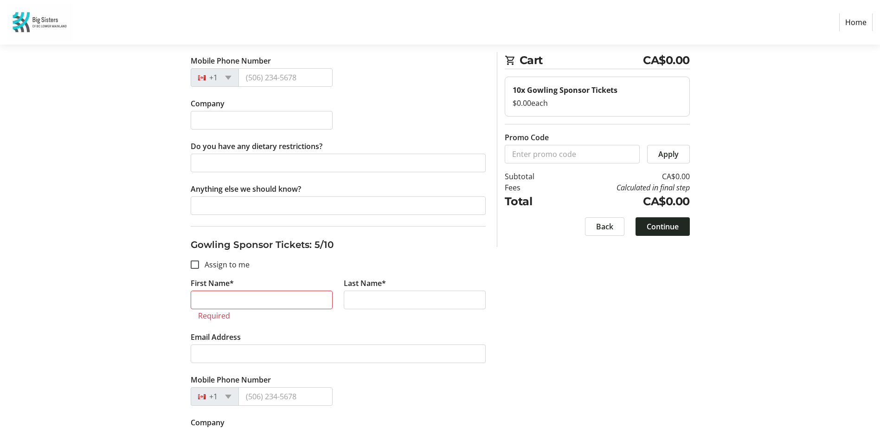
scroll to position [1206, 0]
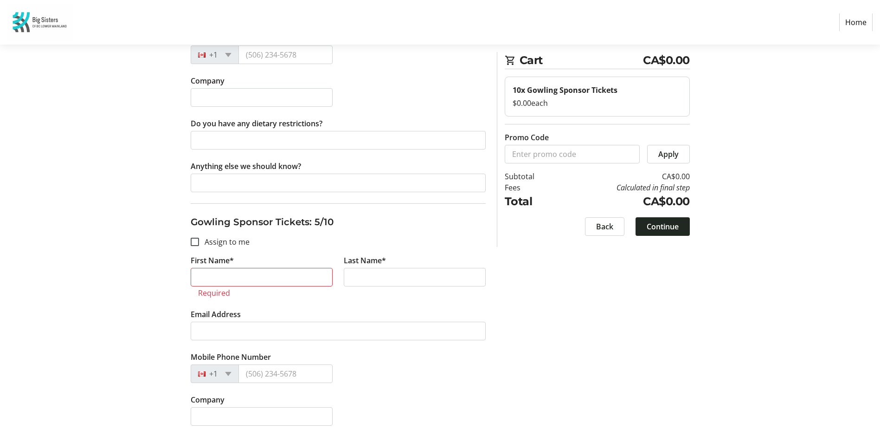
type input "[PERSON_NAME]"
drag, startPoint x: 218, startPoint y: 276, endPoint x: 228, endPoint y: 277, distance: 10.2
click at [218, 276] on input "First Name*" at bounding box center [262, 277] width 142 height 19
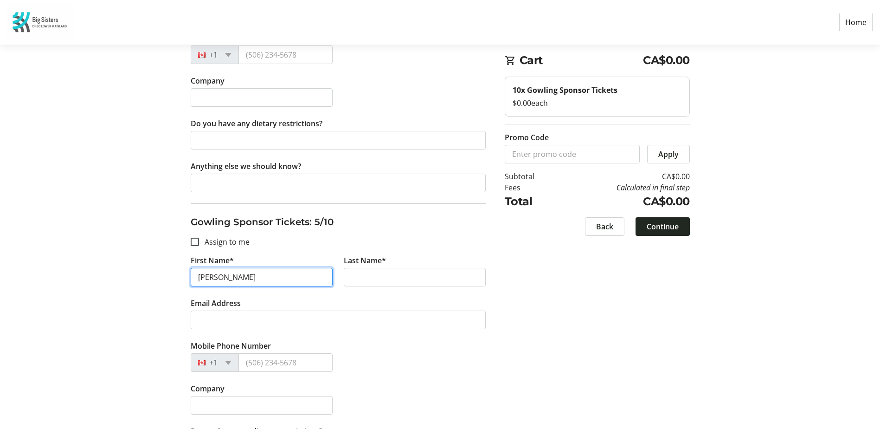
type input "[PERSON_NAME]"
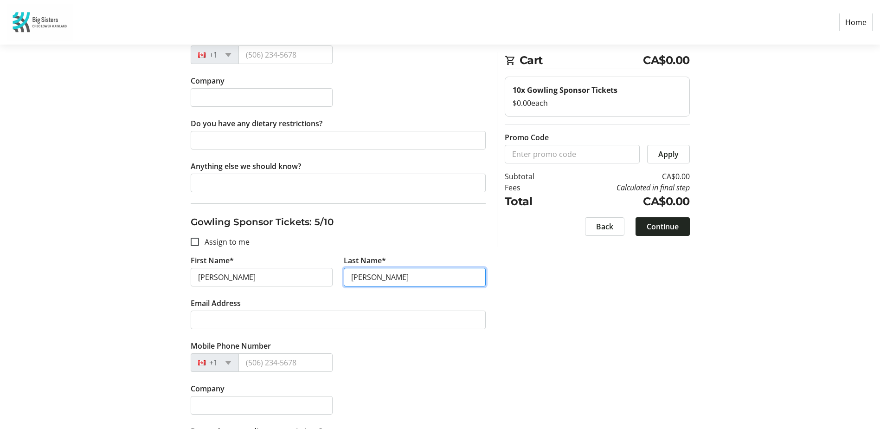
type input "[PERSON_NAME]"
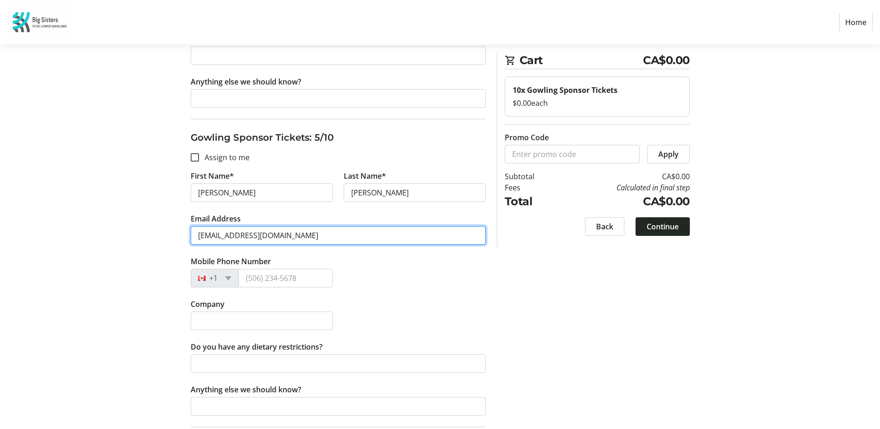
scroll to position [1345, 0]
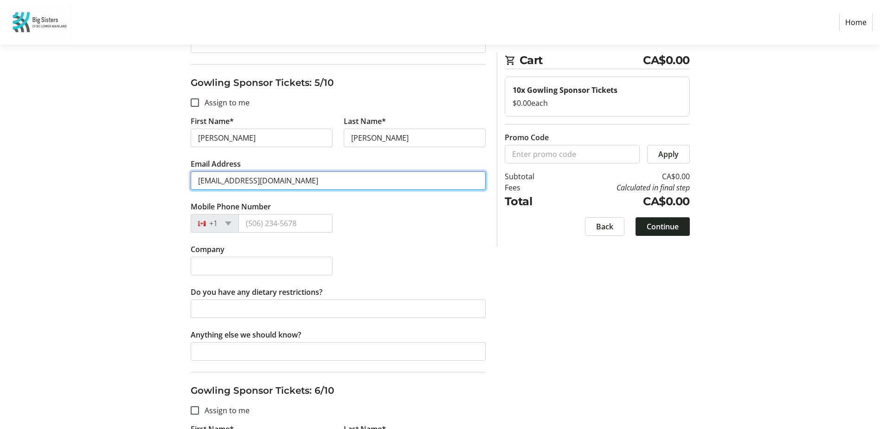
type input "[EMAIL_ADDRESS][DOMAIN_NAME]"
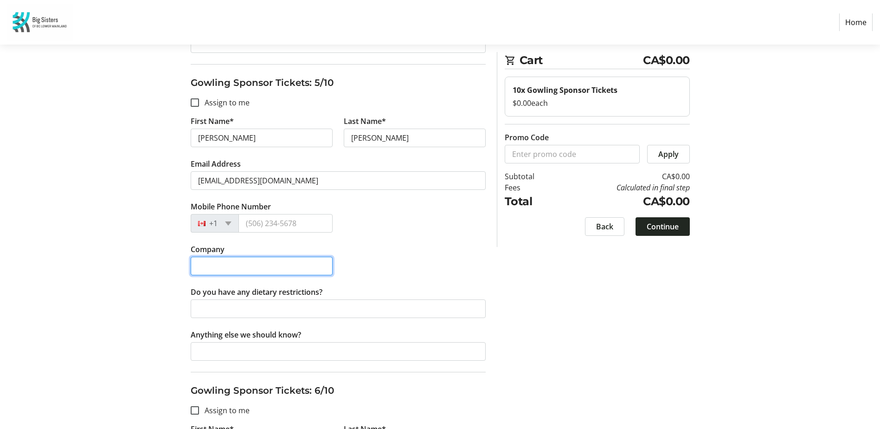
click at [271, 269] on input "Company" at bounding box center [262, 266] width 142 height 19
type input "Stuhini Exploration"
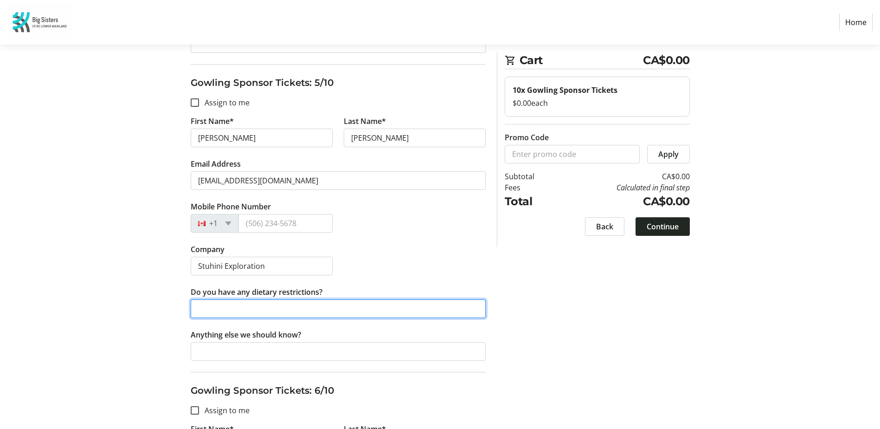
click at [253, 302] on input "Do you have any dietary restrictions?" at bounding box center [338, 308] width 295 height 19
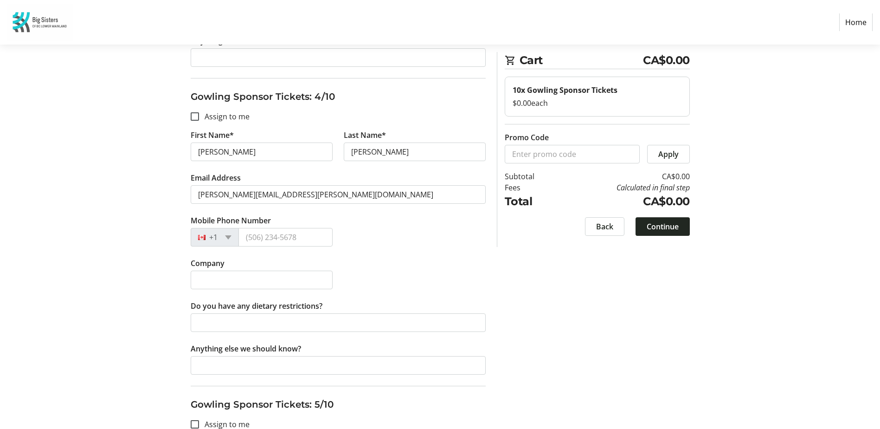
scroll to position [1021, 0]
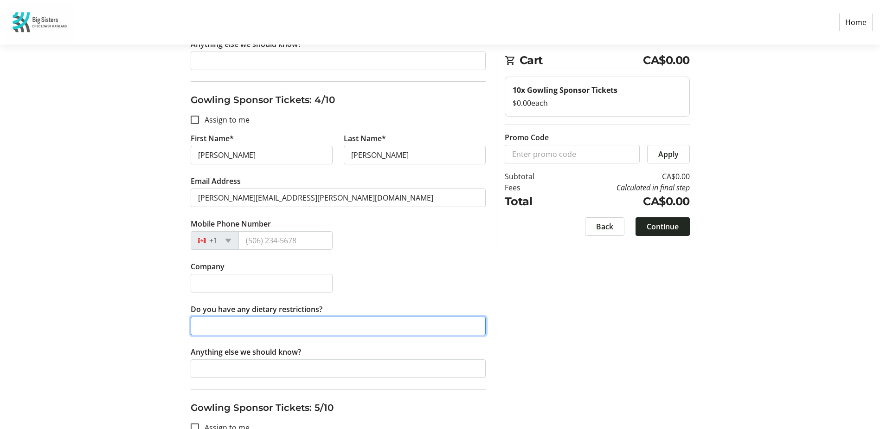
click at [228, 325] on input "Do you have any dietary restrictions?" at bounding box center [338, 325] width 295 height 19
type input "shellfish - proximity is okay but no ingestion"
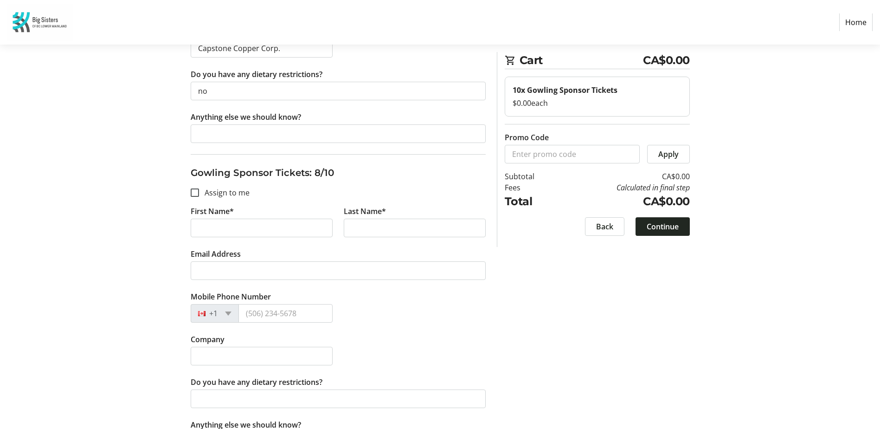
scroll to position [2180, 0]
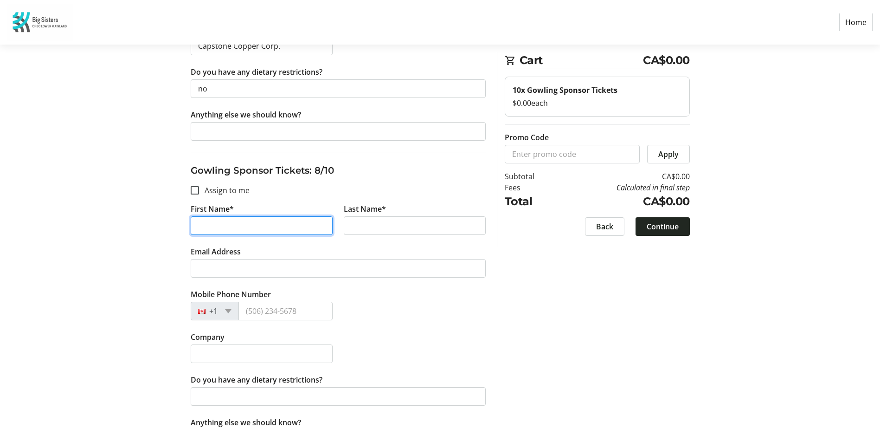
click at [208, 225] on input "First Name*" at bounding box center [262, 225] width 142 height 19
type input "Roch"
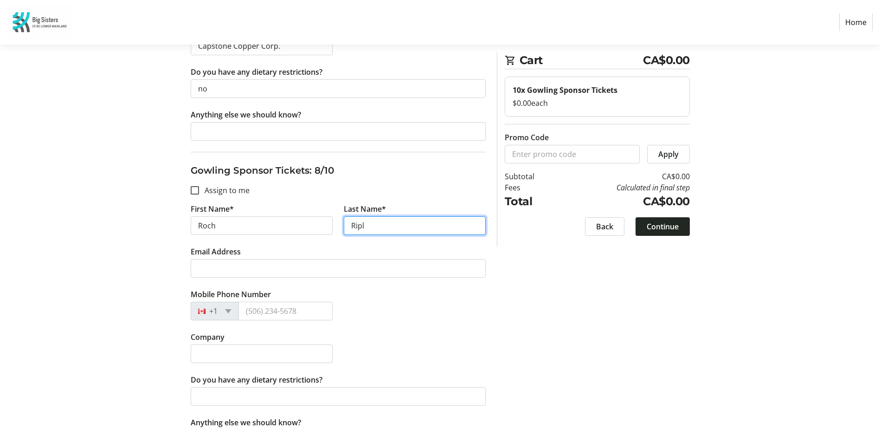
type input "[PERSON_NAME]"
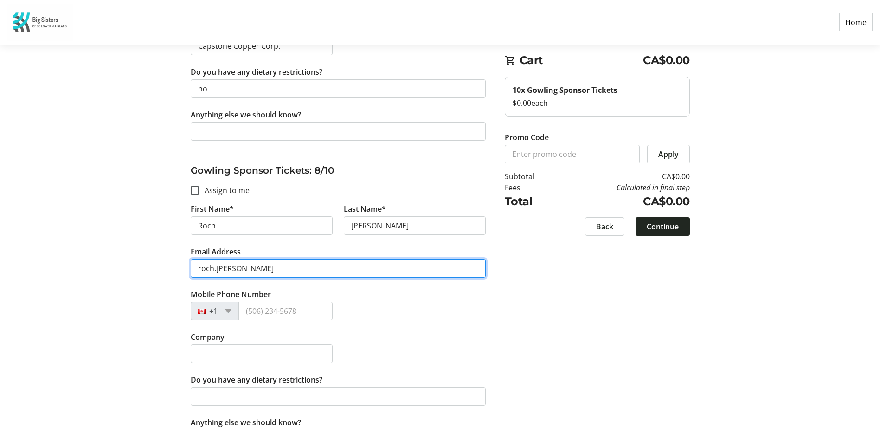
type input "[EMAIL_ADDRESS][PERSON_NAME][DOMAIN_NAME]"
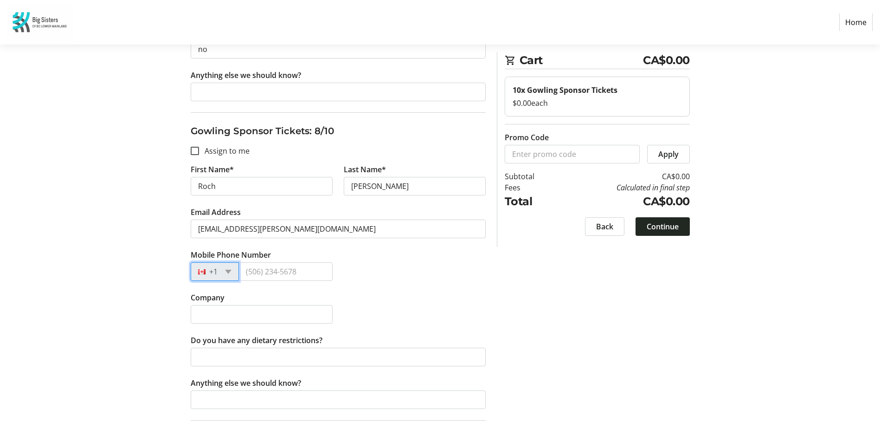
scroll to position [2273, 0]
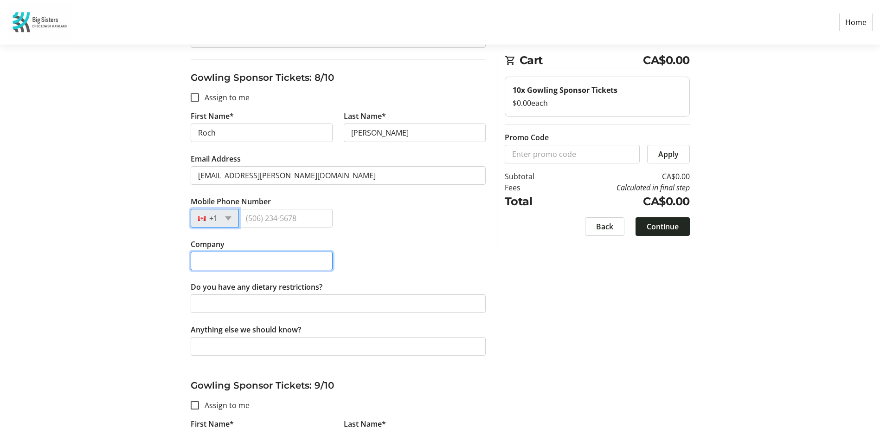
click at [226, 259] on input "Company" at bounding box center [262, 260] width 142 height 19
type input "Gowling WLG ([GEOGRAPHIC_DATA]) LLP"
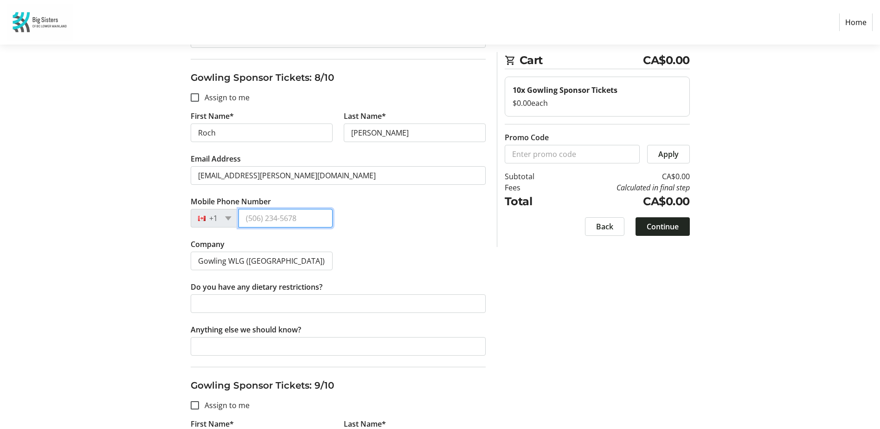
type input "[PHONE_NUMBER]"
drag, startPoint x: 303, startPoint y: 216, endPoint x: 237, endPoint y: 218, distance: 65.9
click at [237, 218] on div "[PHONE_NUMBER]" at bounding box center [262, 218] width 142 height 19
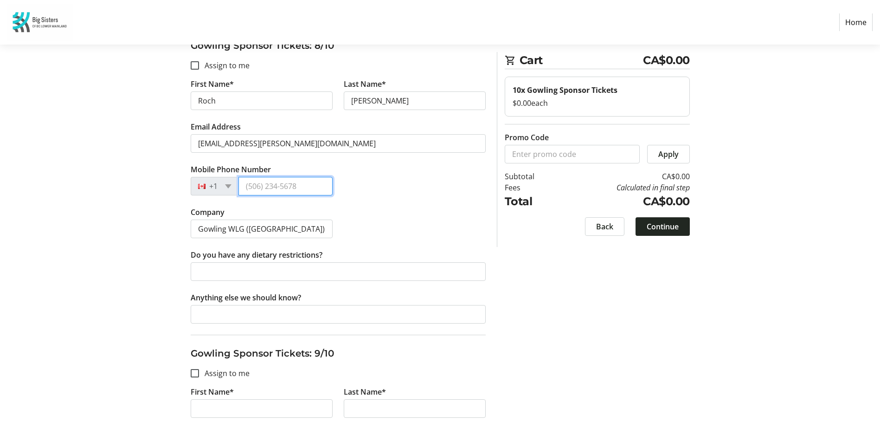
scroll to position [2319, 0]
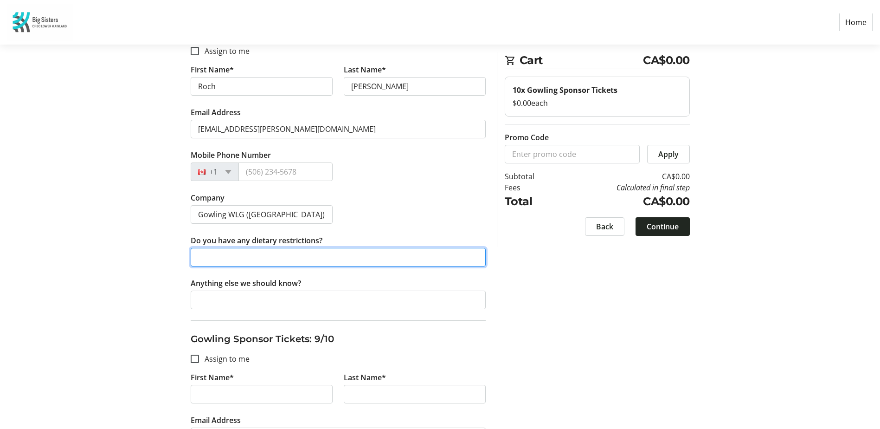
click at [222, 259] on input "Do you have any dietary restrictions?" at bounding box center [338, 257] width 295 height 19
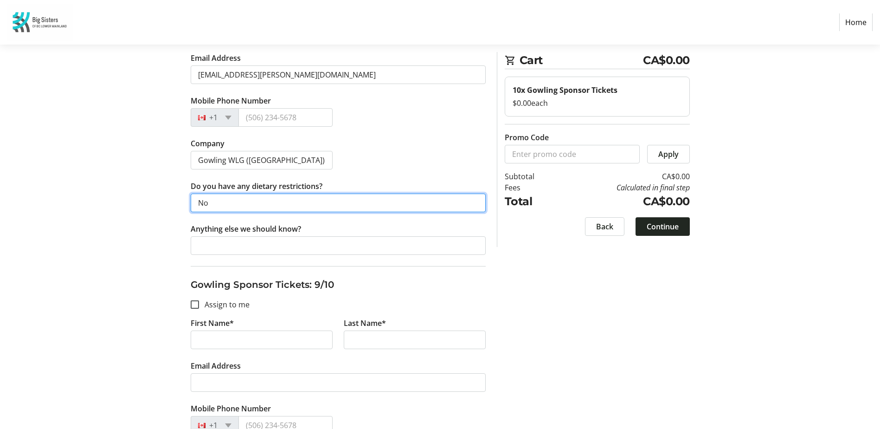
scroll to position [2458, 0]
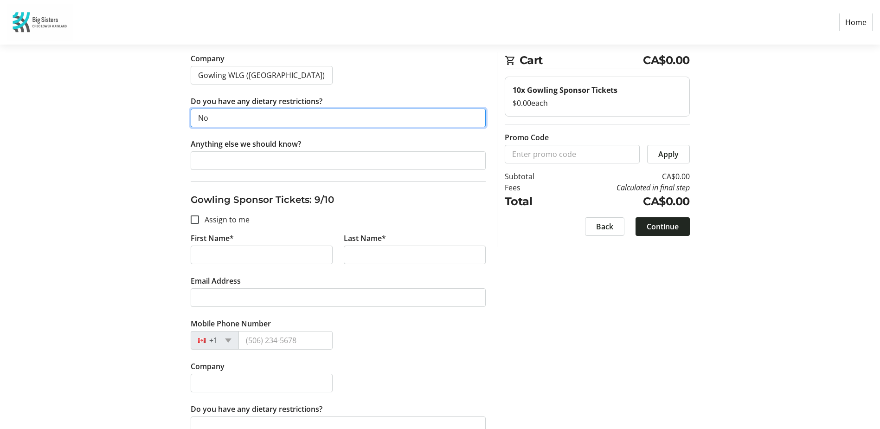
type input "No"
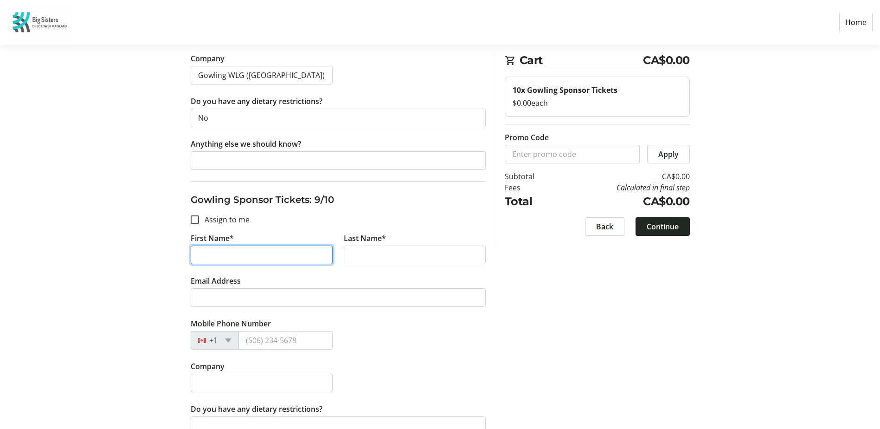
drag, startPoint x: 224, startPoint y: 251, endPoint x: 255, endPoint y: 258, distance: 31.8
click at [224, 251] on input "First Name*" at bounding box center [262, 254] width 142 height 19
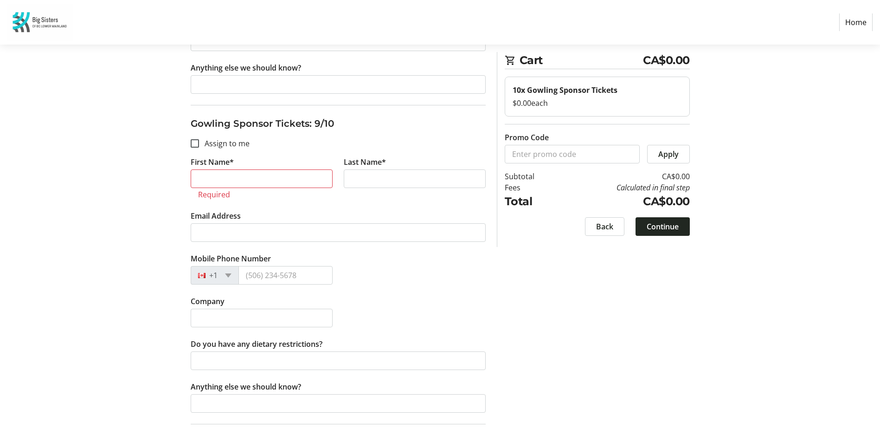
scroll to position [2551, 0]
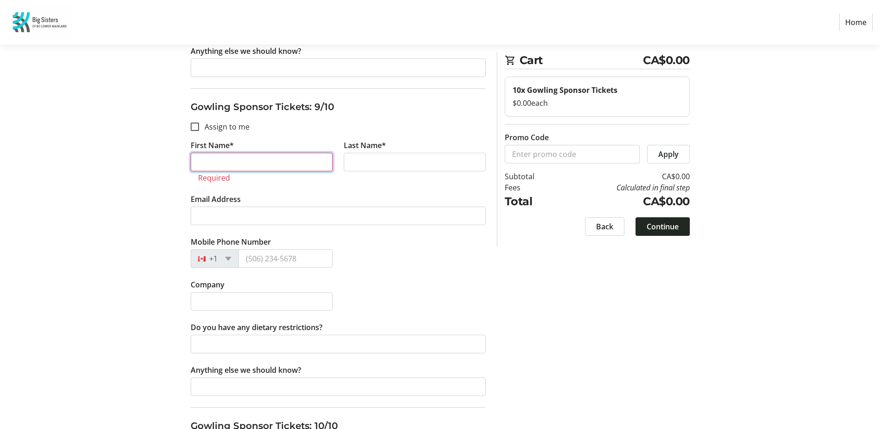
click at [252, 160] on input "First Name*" at bounding box center [262, 162] width 142 height 19
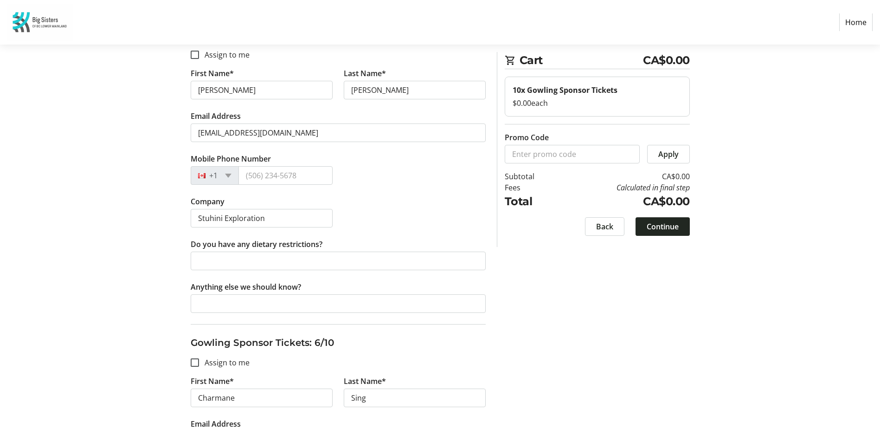
scroll to position [1392, 0]
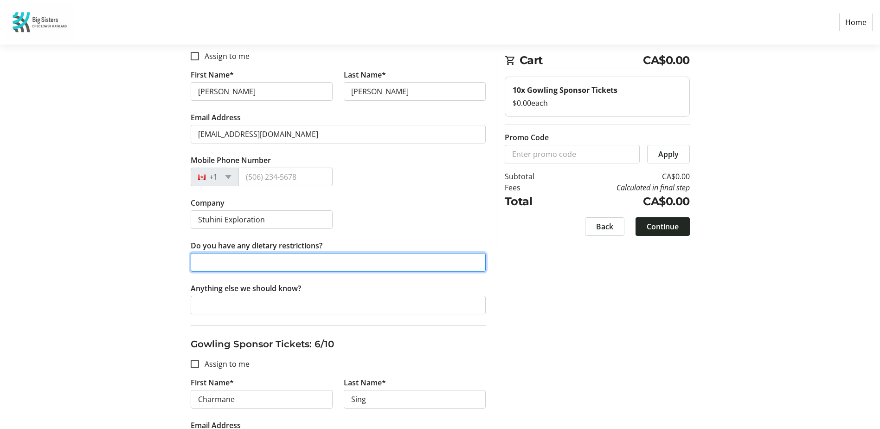
click at [241, 263] on input "Do you have any dietary restrictions?" at bounding box center [338, 262] width 295 height 19
click at [324, 264] on input "Gluten free - cross contamination is okay" at bounding box center [338, 262] width 295 height 19
type input "Gluten free - cross contamination is not an issue"
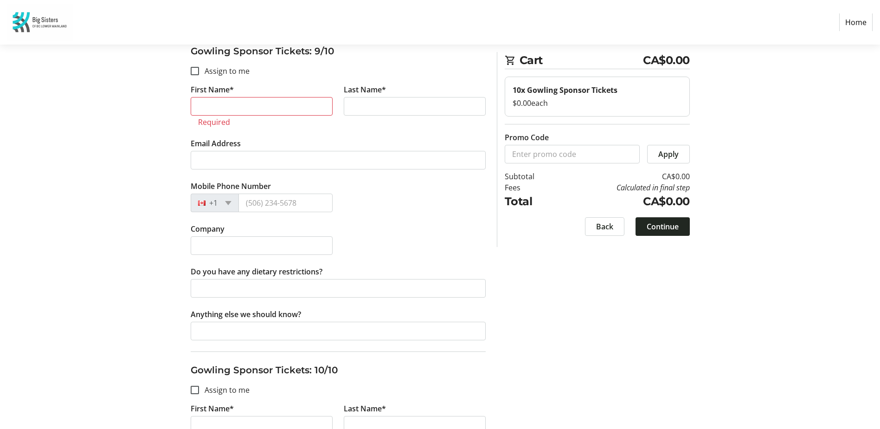
scroll to position [2605, 0]
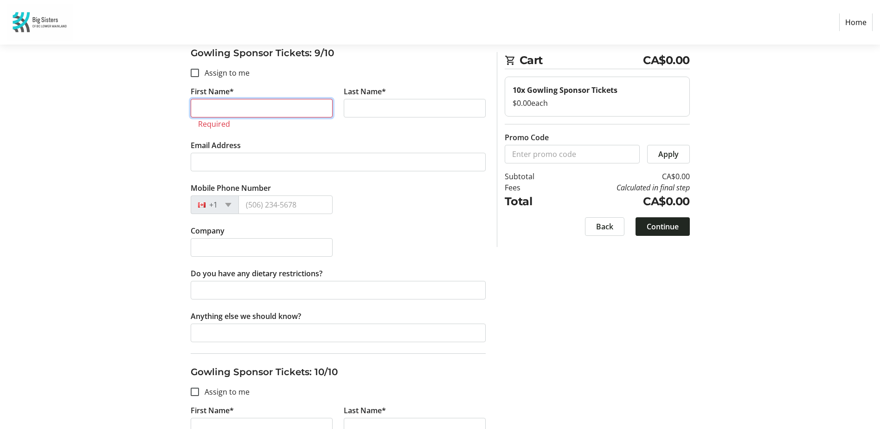
click at [244, 111] on input "First Name*" at bounding box center [262, 108] width 142 height 19
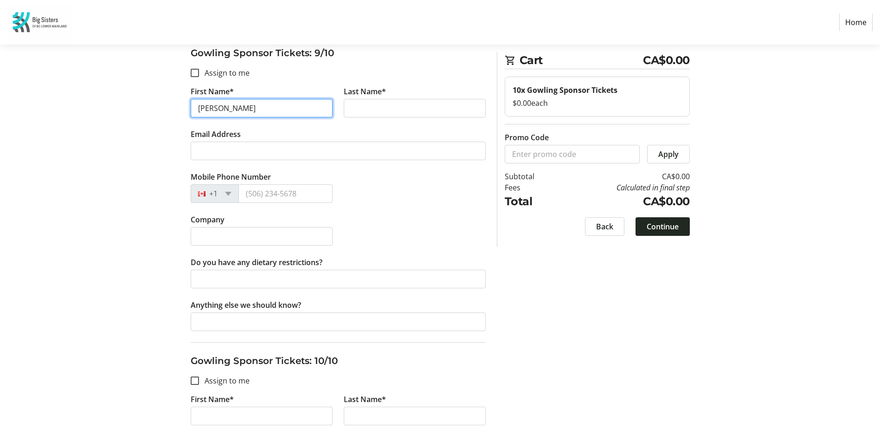
type input "[PERSON_NAME]"
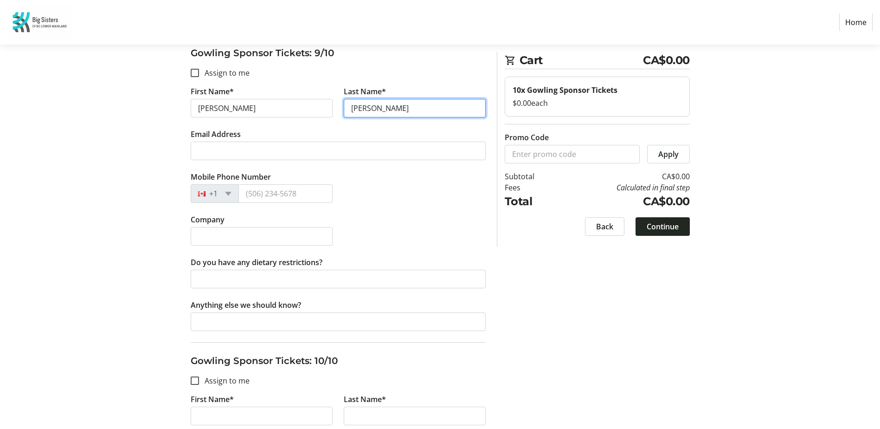
type input "[PERSON_NAME]"
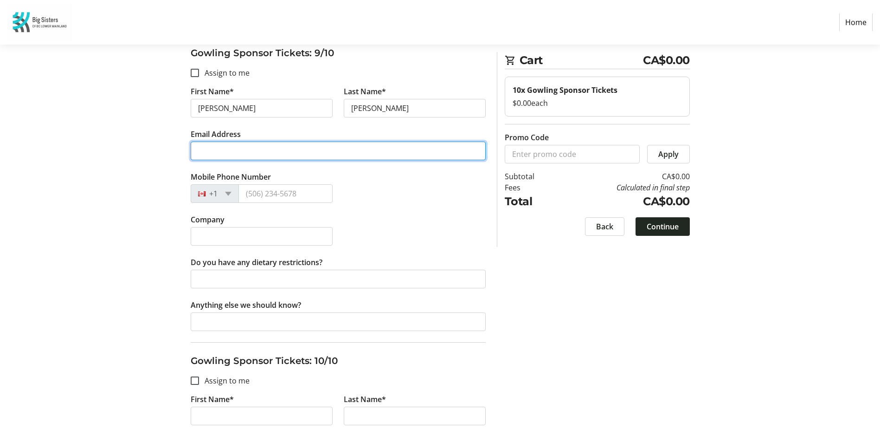
click at [218, 152] on input "Email Address" at bounding box center [338, 150] width 295 height 19
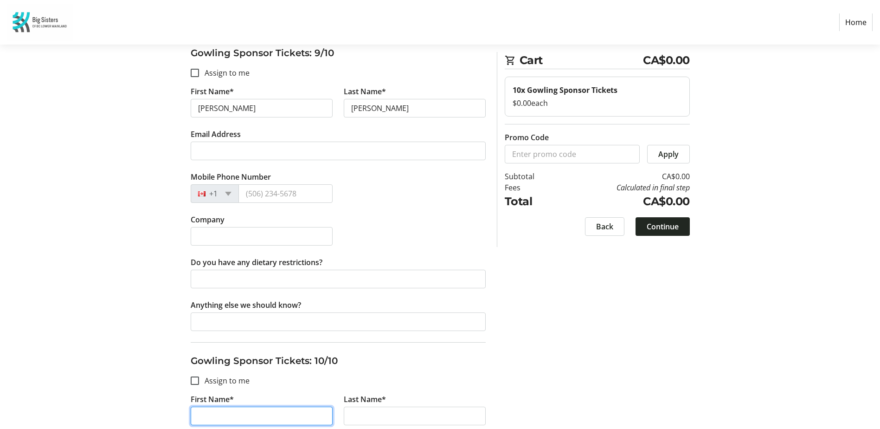
click at [232, 416] on input "First Name*" at bounding box center [262, 415] width 142 height 19
type input "[PERSON_NAME]"
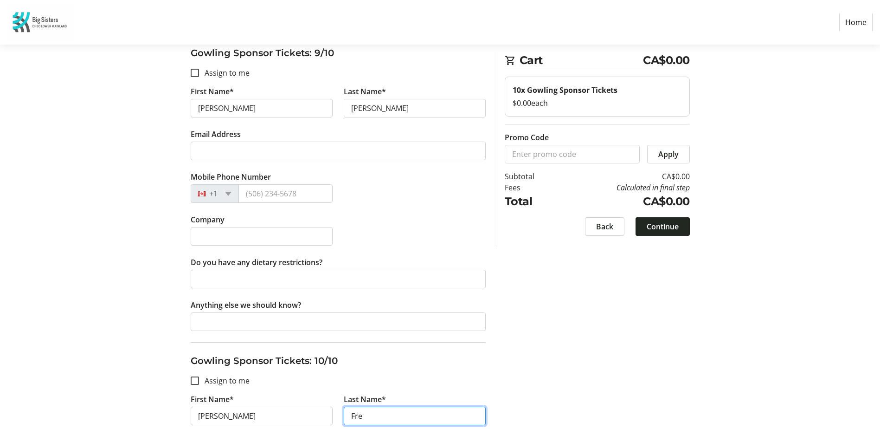
click at [426, 418] on input "Fre" at bounding box center [415, 415] width 142 height 19
click at [368, 418] on input "Fre" at bounding box center [415, 415] width 142 height 19
click at [362, 421] on input "Fre" at bounding box center [415, 415] width 142 height 19
click at [413, 417] on input "Fre" at bounding box center [415, 415] width 142 height 19
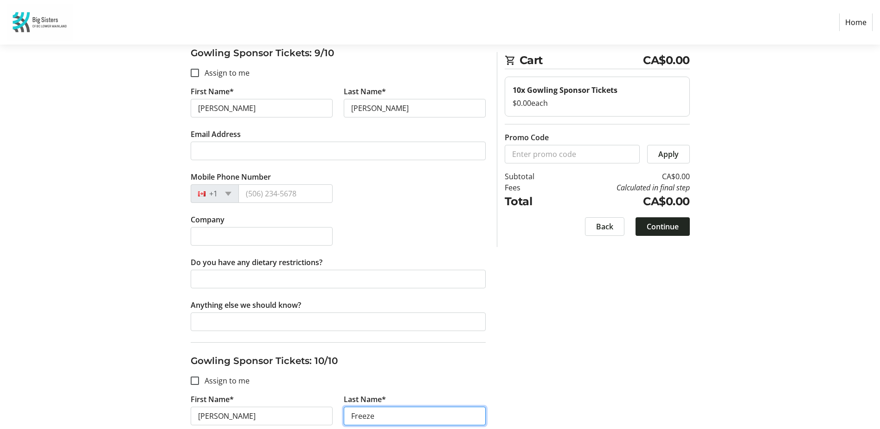
type input "Freeze"
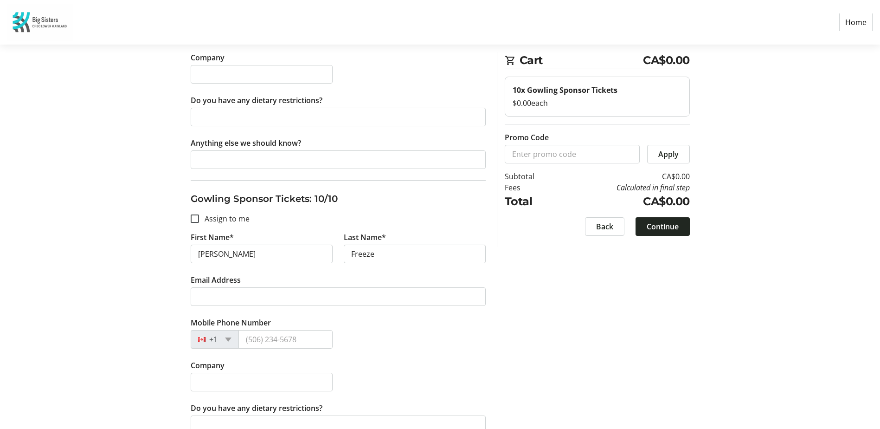
scroll to position [2791, 0]
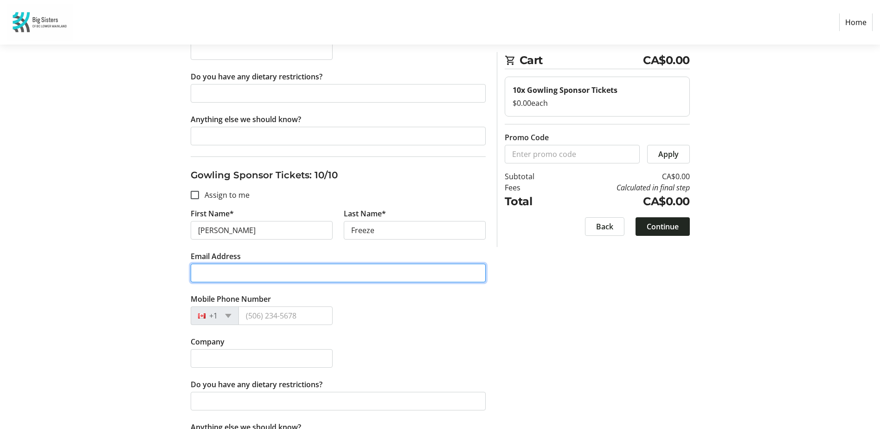
click at [231, 273] on input "Email Address" at bounding box center [338, 272] width 295 height 19
type input "r"
type input "[EMAIL_ADDRESS][DOMAIN_NAME]"
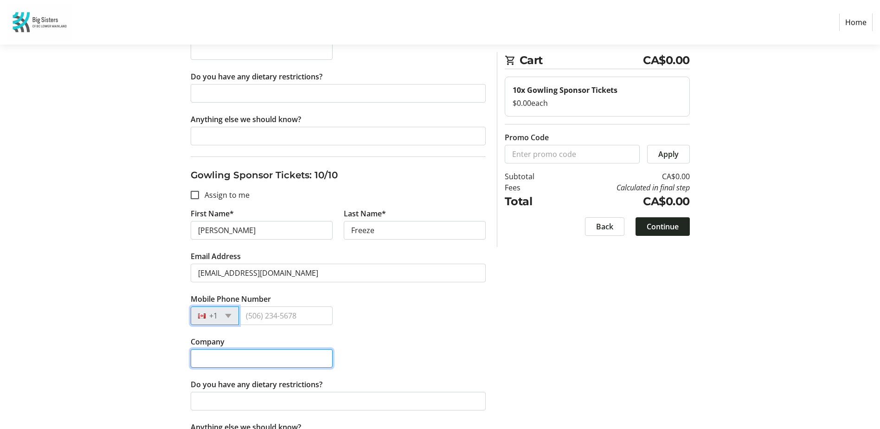
click at [249, 359] on input "Company" at bounding box center [262, 358] width 142 height 19
type input "[PERSON_NAME] Rocks, Inc"
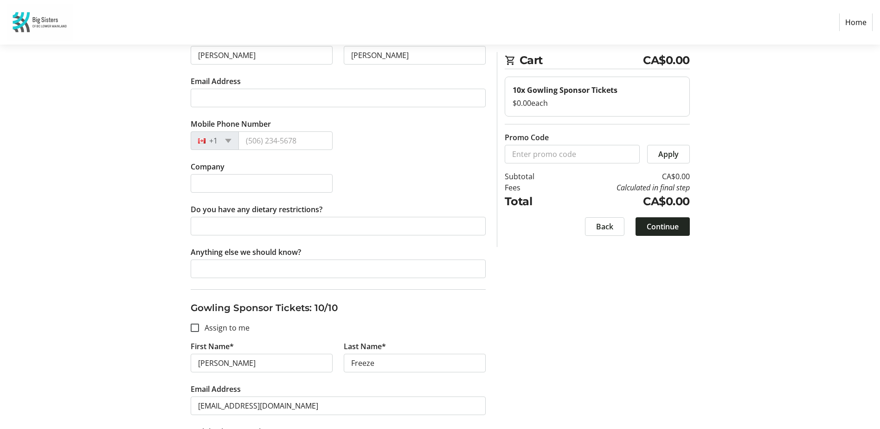
scroll to position [2605, 0]
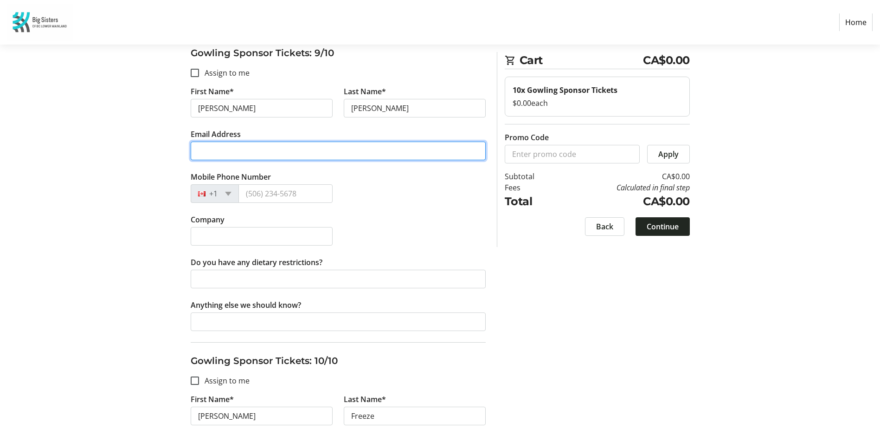
click at [245, 145] on input "Email Address" at bounding box center [338, 150] width 295 height 19
type input "[PERSON_NAME][EMAIL_ADDRESS][PERSON_NAME][DOMAIN_NAME]"
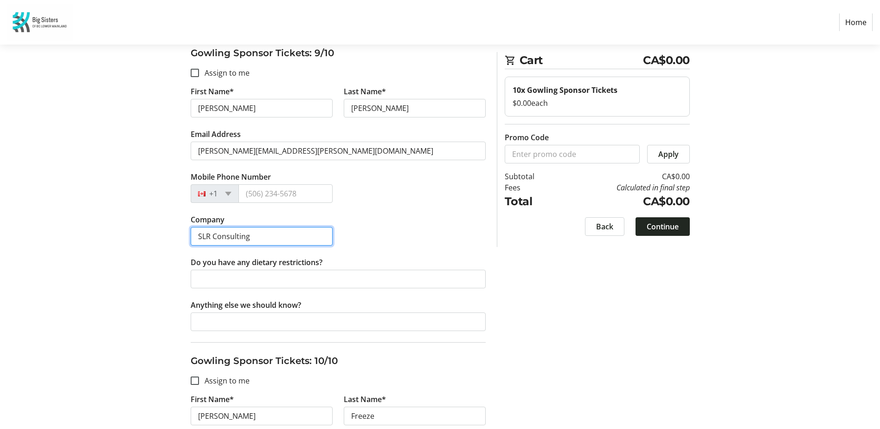
type input "SLR Consulting"
